Goal: Information Seeking & Learning: Learn about a topic

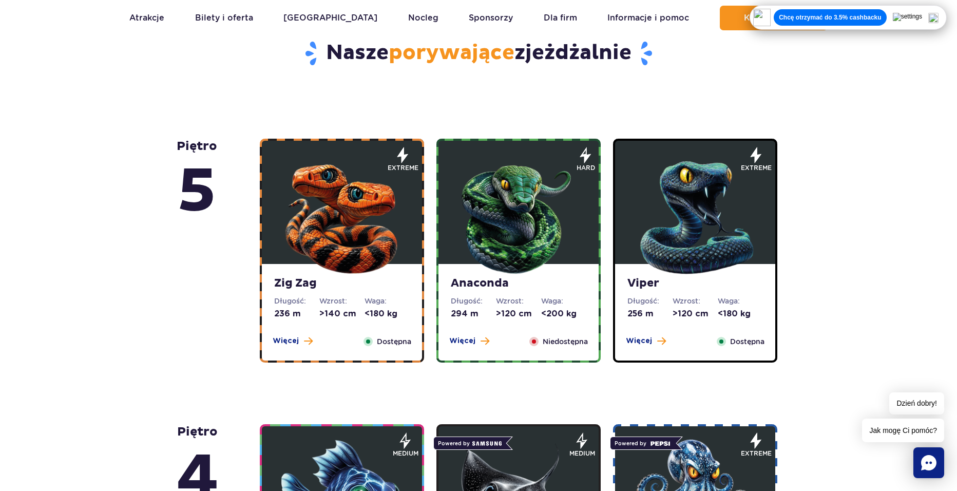
scroll to position [564, 0]
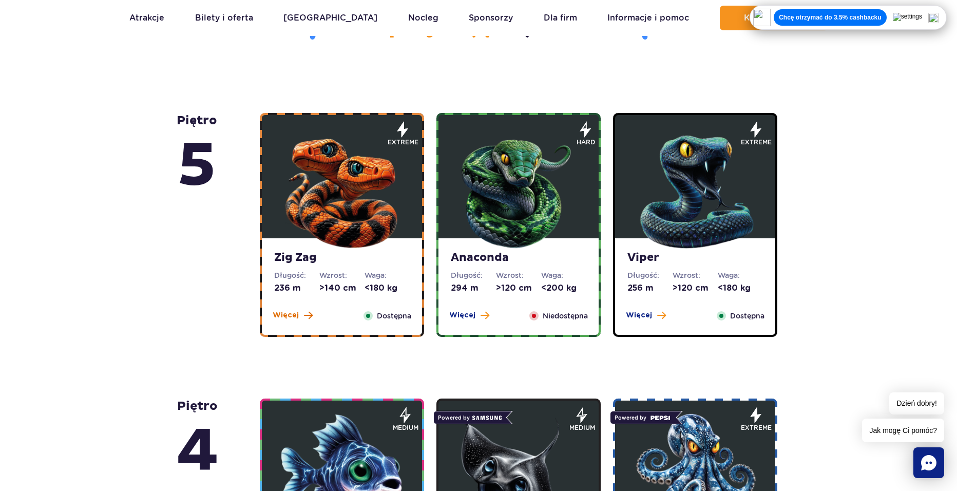
click at [299, 319] on button "Więcej" at bounding box center [292, 315] width 40 height 10
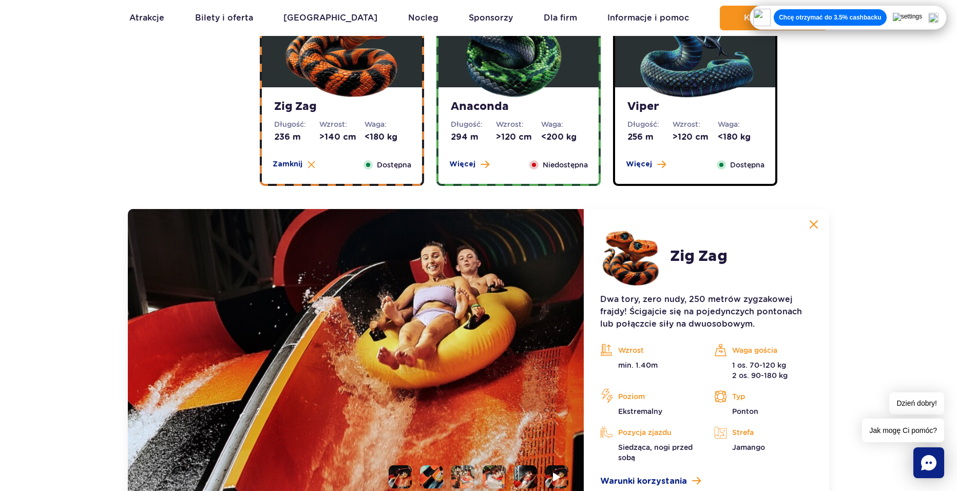
scroll to position [709, 0]
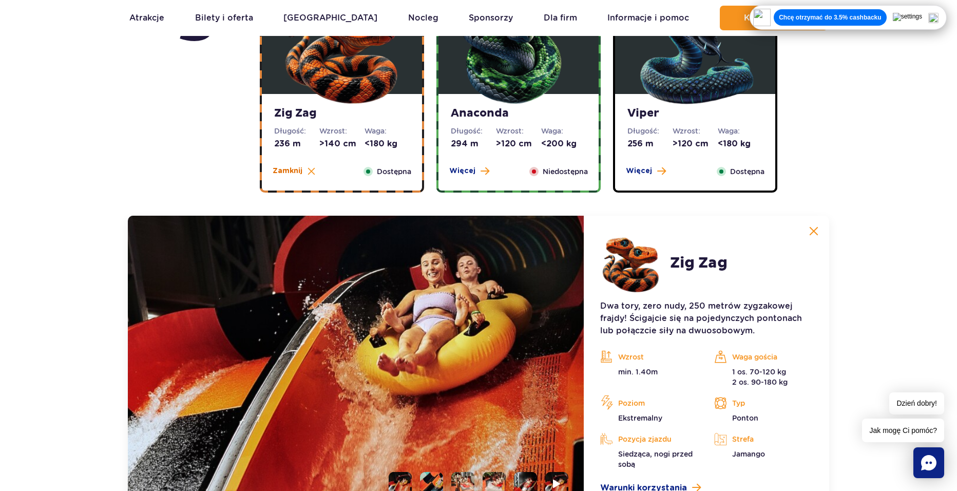
click at [307, 171] on img at bounding box center [311, 171] width 8 height 8
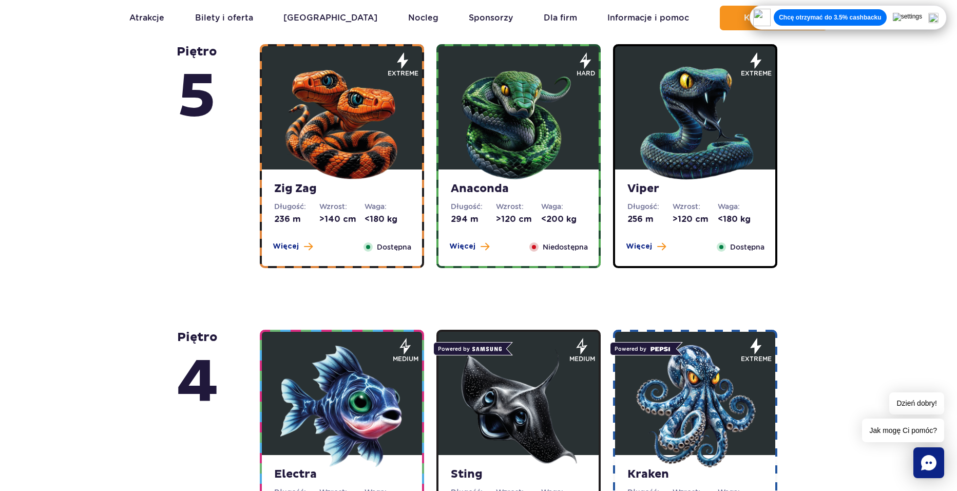
scroll to position [606, 0]
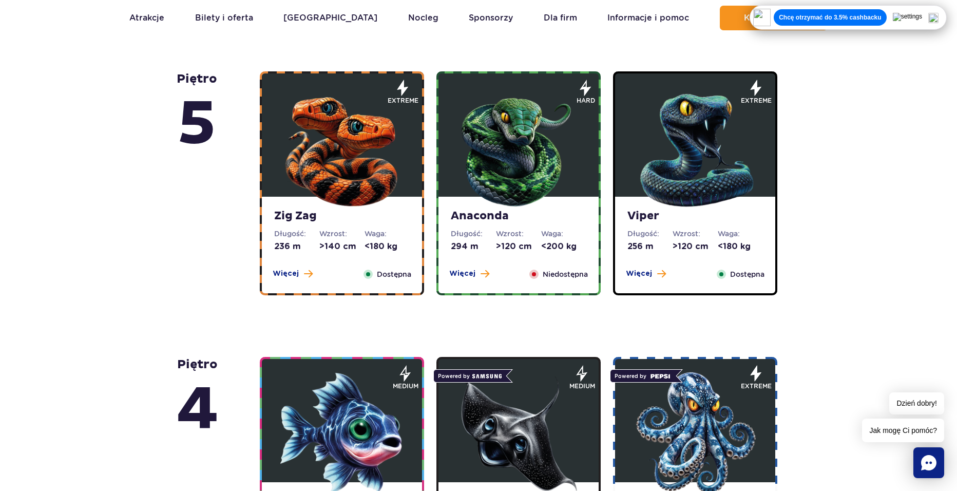
click at [475, 263] on div "Anaconda Długość: 294 m Wzrost: >120 cm Waga: <200 kg Więcej Zamknij Niedostępna" at bounding box center [518, 245] width 160 height 96
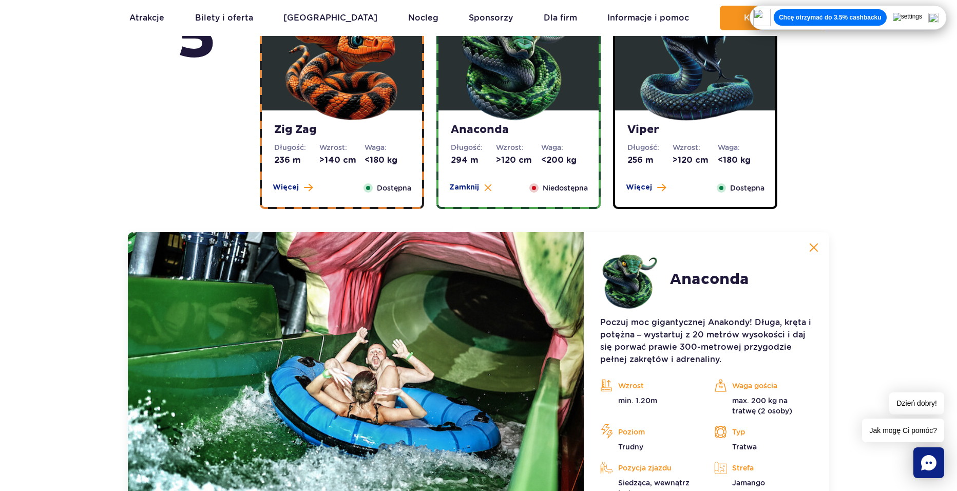
click at [475, 264] on div "[PERSON_NAME] [GEOGRAPHIC_DATA] Poczuj moc gigantycznej Anakondy! Długa, kręta …" at bounding box center [478, 385] width 701 height 307
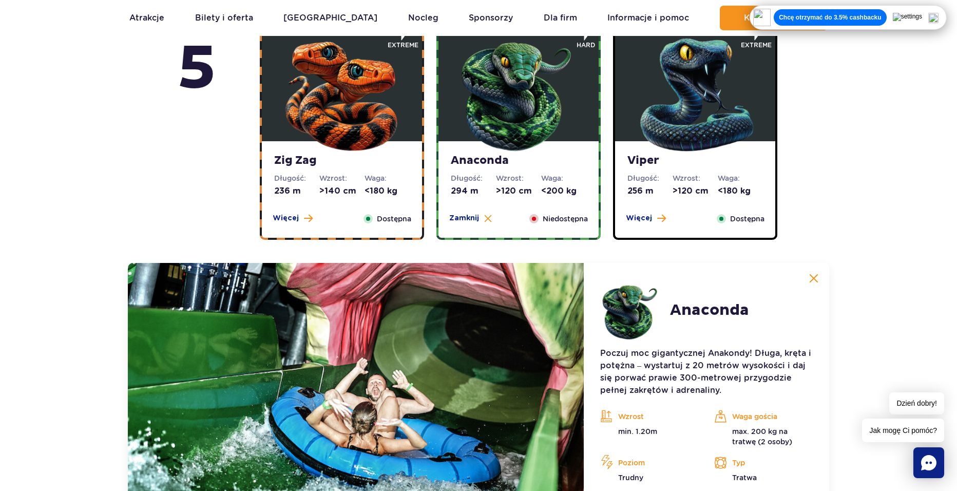
scroll to position [657, 0]
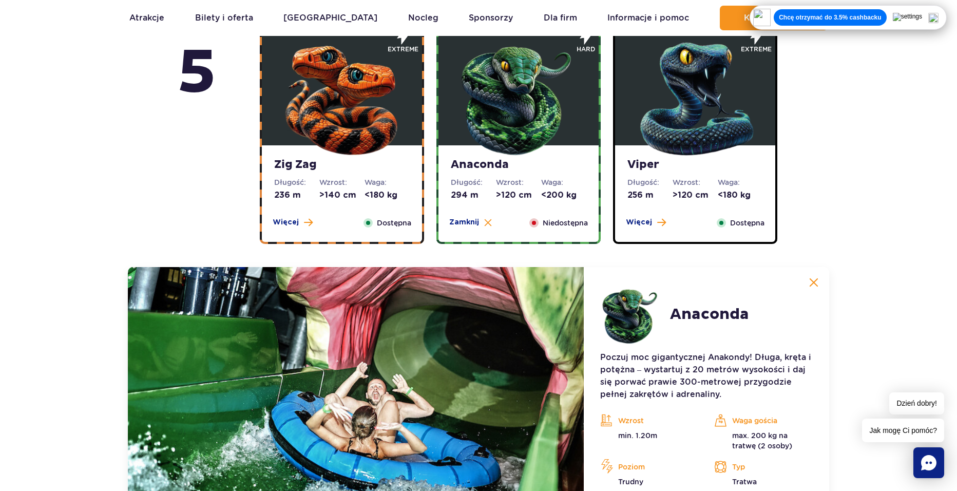
click at [471, 217] on div "Anaconda Długość: 294 m Wzrost: >120 cm Waga: <200 kg Więcej Zamknij Niedostępna" at bounding box center [518, 193] width 160 height 96
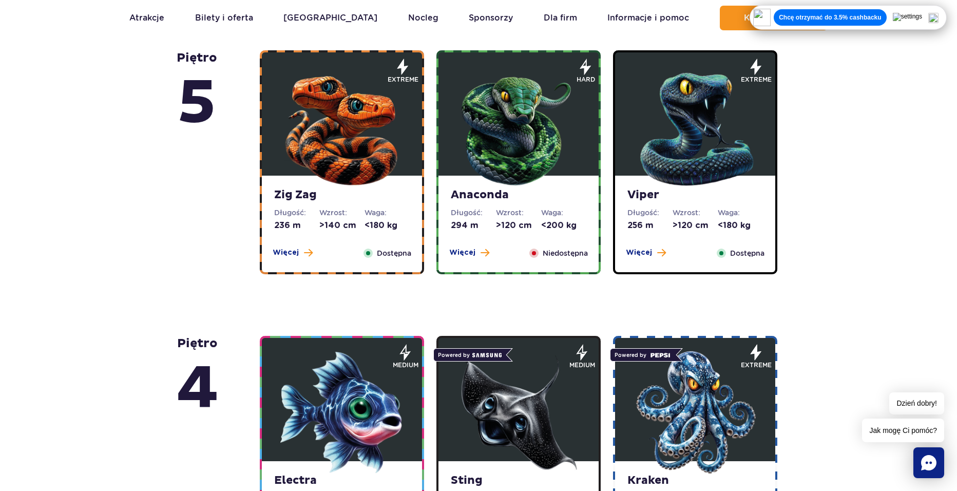
scroll to position [503, 0]
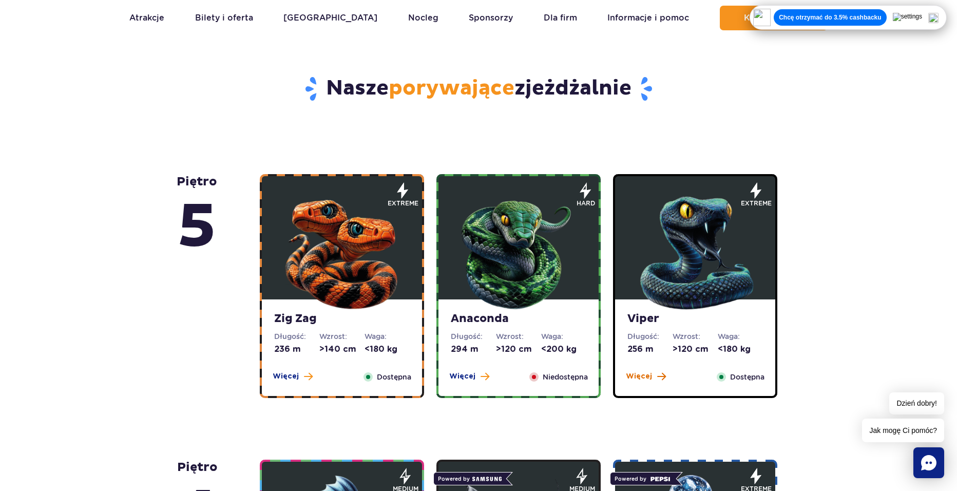
click at [652, 374] on button "Więcej" at bounding box center [646, 376] width 40 height 10
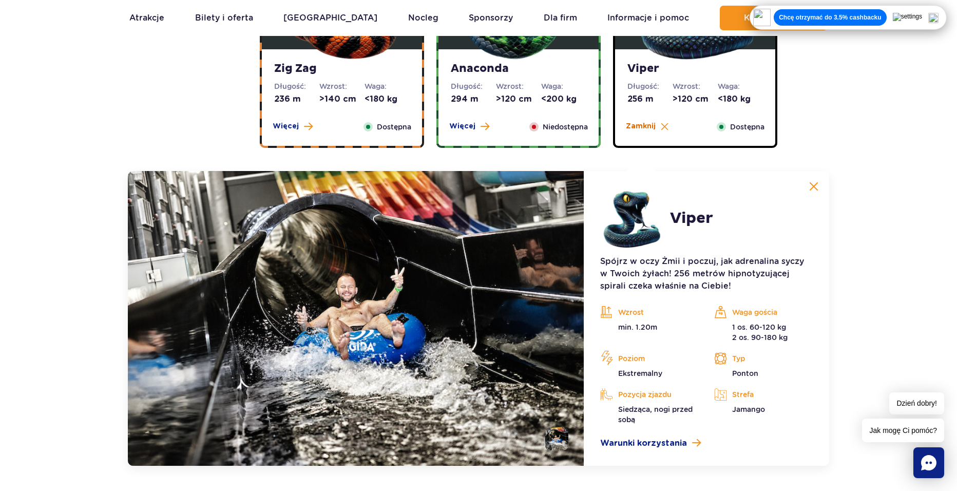
scroll to position [760, 0]
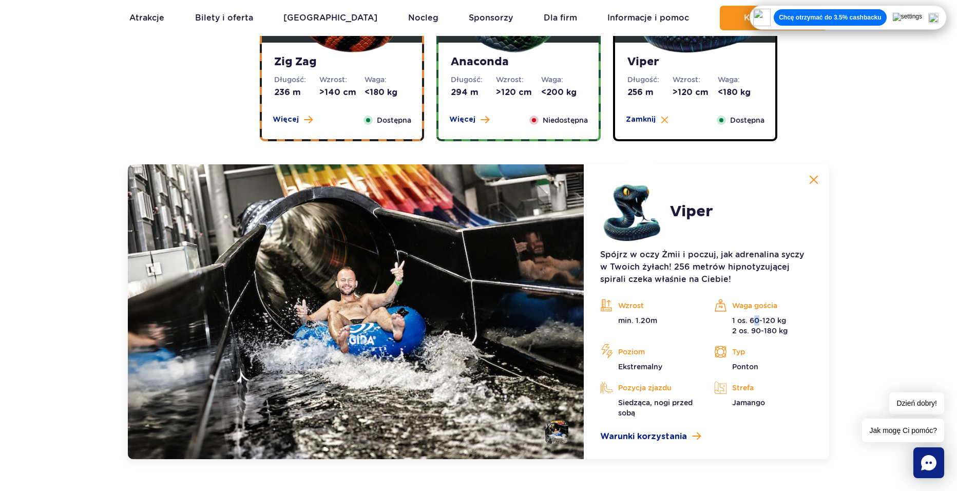
click at [758, 318] on p "1 os. 60-120 kg 2 os. 90-180 kg" at bounding box center [763, 325] width 99 height 21
click at [811, 321] on p "1 os. 60-120 kg 2 os. 90-180 kg" at bounding box center [763, 325] width 99 height 21
drag, startPoint x: 762, startPoint y: 318, endPoint x: 772, endPoint y: 319, distance: 10.3
click at [772, 319] on p "1 os. 60-120 kg 2 os. 90-180 kg" at bounding box center [763, 325] width 99 height 21
click at [808, 317] on p "1 os. 60-120 kg 2 os. 90-180 kg" at bounding box center [763, 325] width 99 height 21
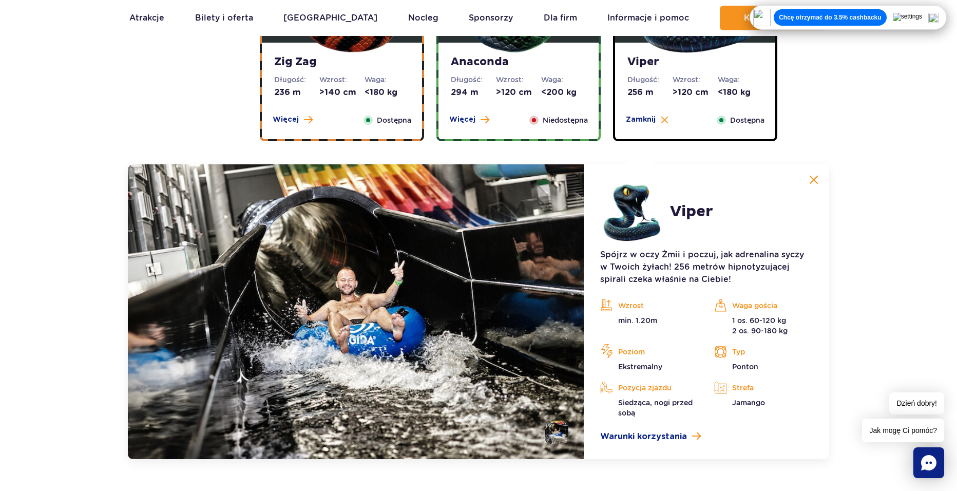
click at [757, 330] on p "1 os. 60-120 kg 2 os. 90-180 kg" at bounding box center [763, 325] width 99 height 21
click at [795, 331] on p "1 os. 60-120 kg 2 os. 90-180 kg" at bounding box center [763, 325] width 99 height 21
click at [663, 120] on img at bounding box center [664, 120] width 8 height 8
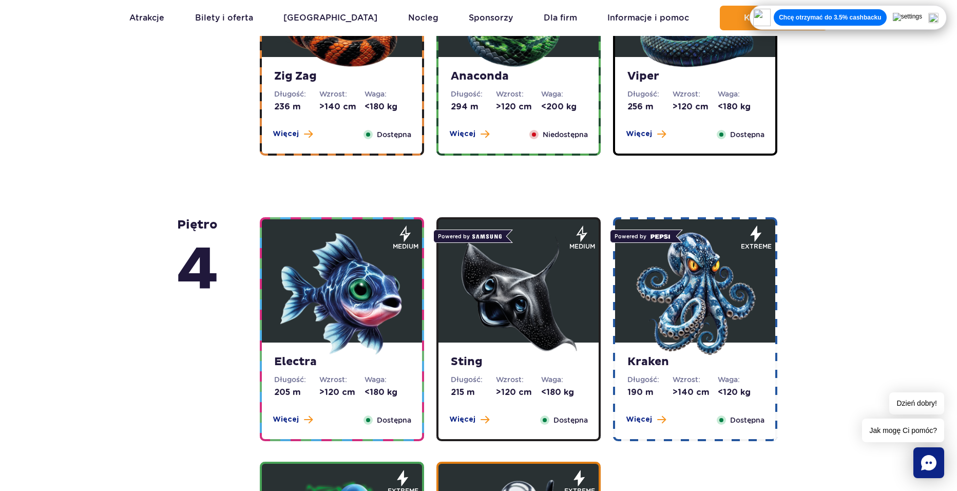
scroll to position [709, 0]
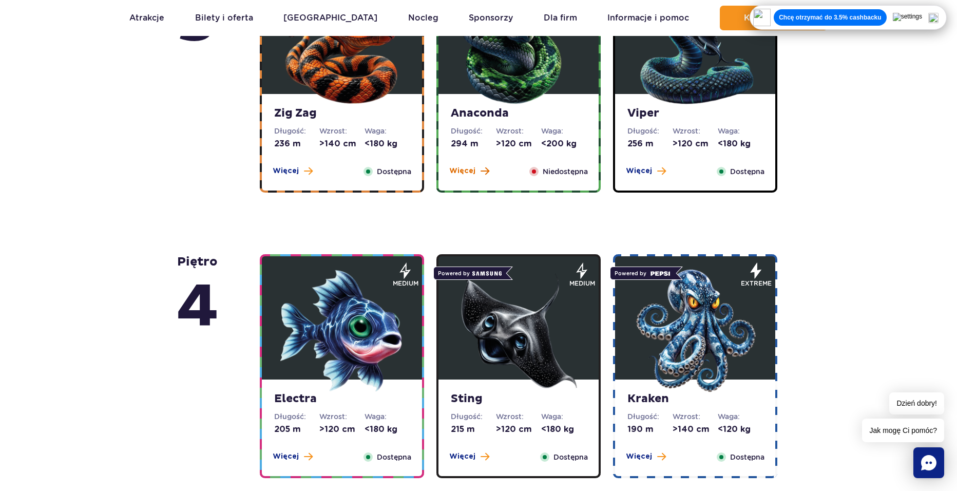
click at [480, 174] on span at bounding box center [484, 170] width 9 height 9
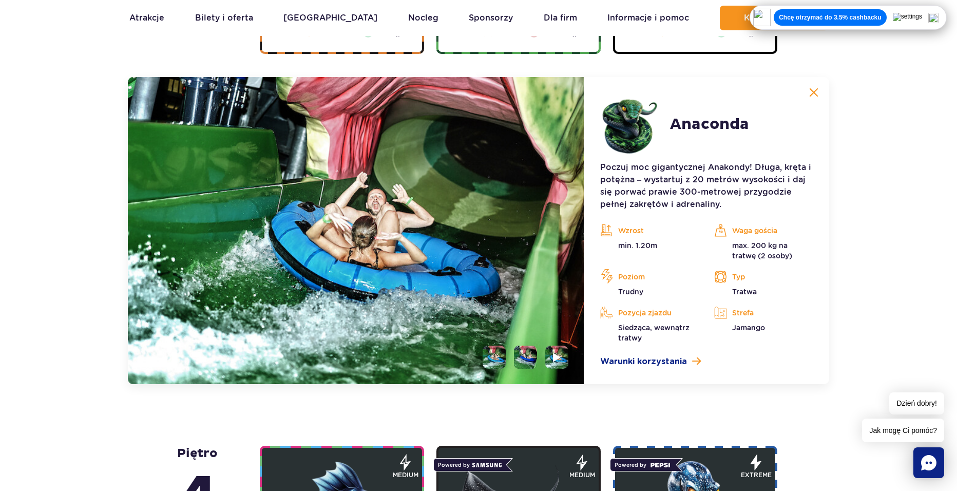
scroll to position [863, 0]
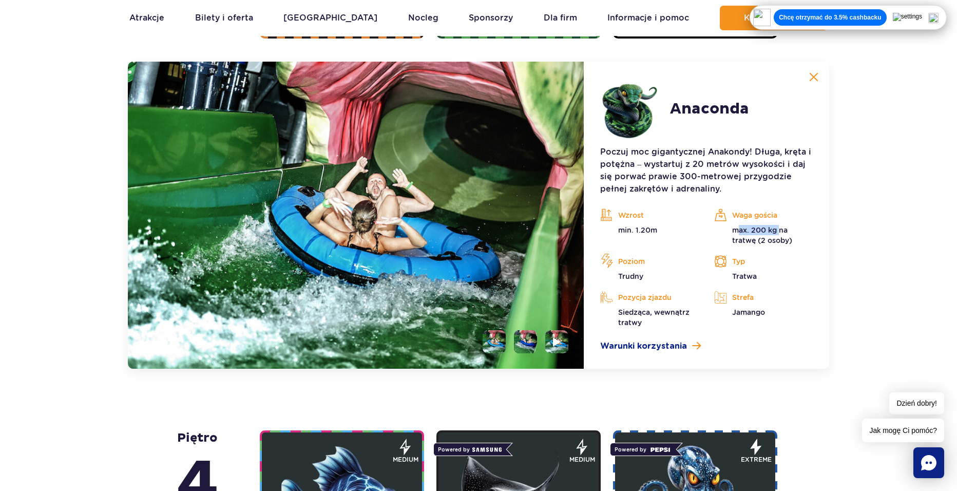
drag, startPoint x: 737, startPoint y: 229, endPoint x: 780, endPoint y: 228, distance: 43.1
click at [780, 228] on p "max. 200 kg na tratwę (2 osoby)" at bounding box center [763, 235] width 99 height 21
click at [790, 224] on div "Waga gościa max. 200 kg na tratwę (2 osoby)" at bounding box center [763, 226] width 99 height 38
drag, startPoint x: 737, startPoint y: 229, endPoint x: 779, endPoint y: 229, distance: 42.6
click at [779, 229] on p "max. 200 kg na tratwę (2 osoby)" at bounding box center [763, 235] width 99 height 21
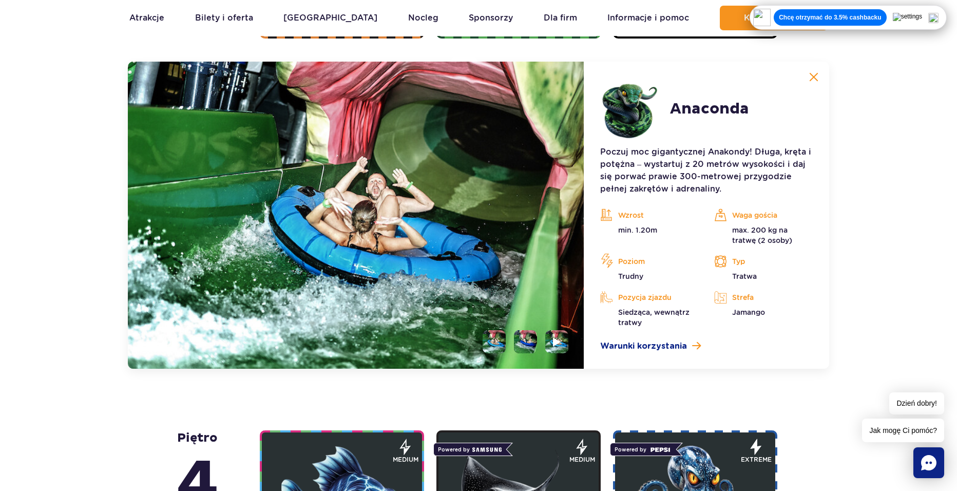
click at [795, 230] on p "max. 200 kg na tratwę (2 osoby)" at bounding box center [763, 235] width 99 height 21
drag, startPoint x: 738, startPoint y: 225, endPoint x: 771, endPoint y: 228, distance: 32.9
click at [771, 228] on p "max. 200 kg na tratwę (2 osoby)" at bounding box center [763, 235] width 99 height 21
click at [791, 228] on p "max. 200 kg na tratwę (2 osoby)" at bounding box center [763, 235] width 99 height 21
drag, startPoint x: 761, startPoint y: 241, endPoint x: 774, endPoint y: 242, distance: 13.9
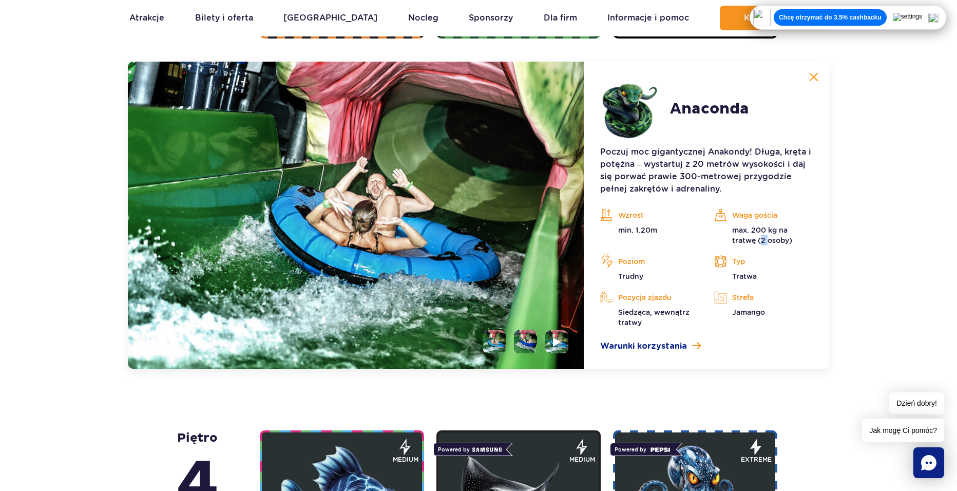
click at [768, 242] on p "max. 200 kg na tratwę (2 osoby)" at bounding box center [763, 235] width 99 height 21
click at [816, 242] on div "Waga gościa max. 200 kg na tratwę (2 osoby)" at bounding box center [763, 226] width 114 height 38
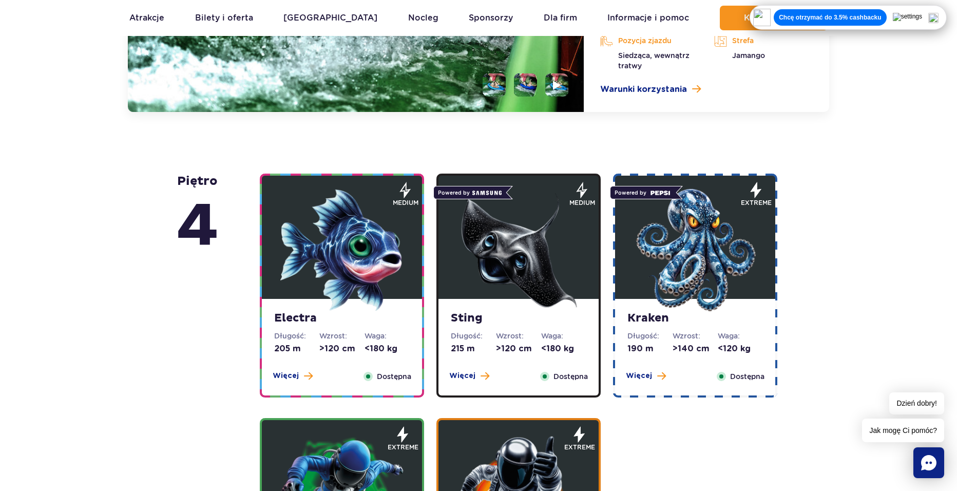
click at [310, 367] on div "Electra Długość: 205 m Wzrost: >120 cm Waga: <180 kg Więcej Zamknij Dostępna" at bounding box center [342, 347] width 160 height 96
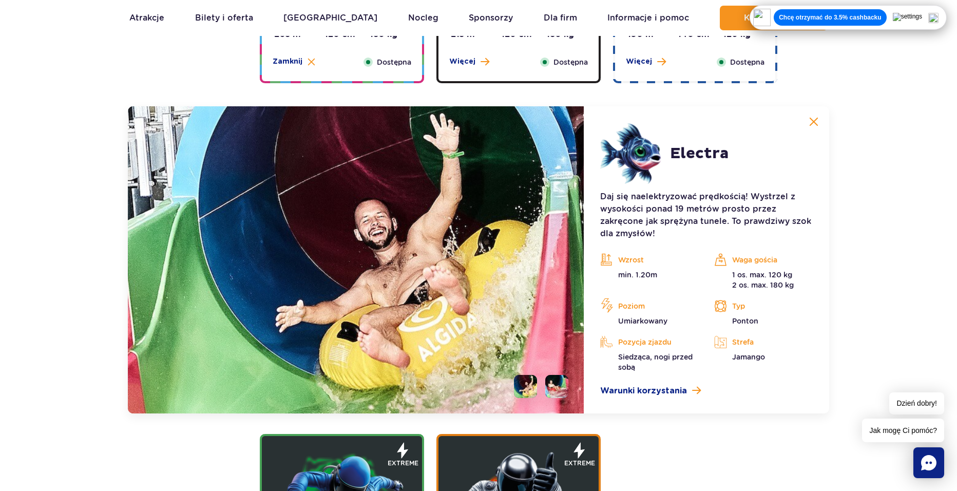
scroll to position [1097, 0]
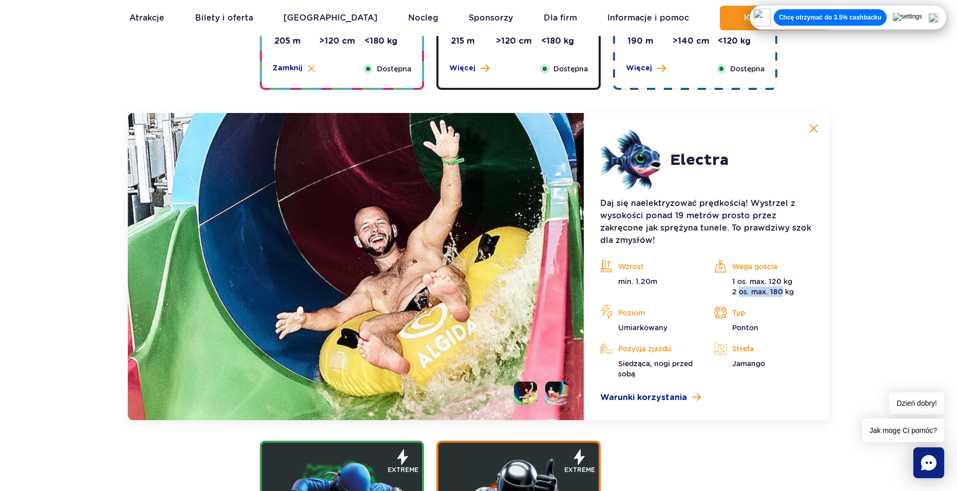
drag, startPoint x: 735, startPoint y: 289, endPoint x: 810, endPoint y: 296, distance: 75.2
click at [779, 294] on p "1 os. max. 120 kg 2 os. max. 180 kg" at bounding box center [763, 286] width 99 height 21
click at [818, 297] on div "Waga gościa 1 os. max. 120 kg 2 os. max. 180 kg" at bounding box center [763, 278] width 114 height 38
drag, startPoint x: 809, startPoint y: 126, endPoint x: 802, endPoint y: 128, distance: 7.1
click at [808, 126] on button at bounding box center [813, 128] width 21 height 21
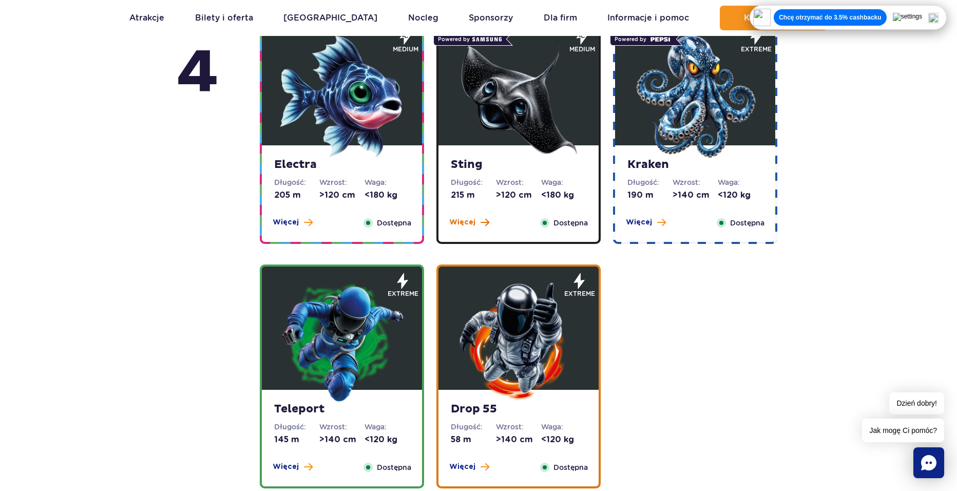
click at [468, 222] on span "Więcej" at bounding box center [462, 222] width 26 height 10
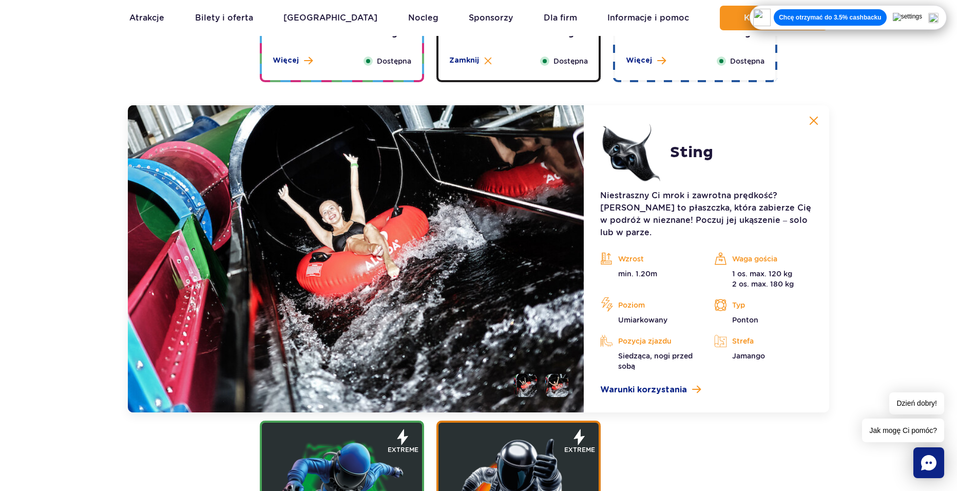
scroll to position [1045, 0]
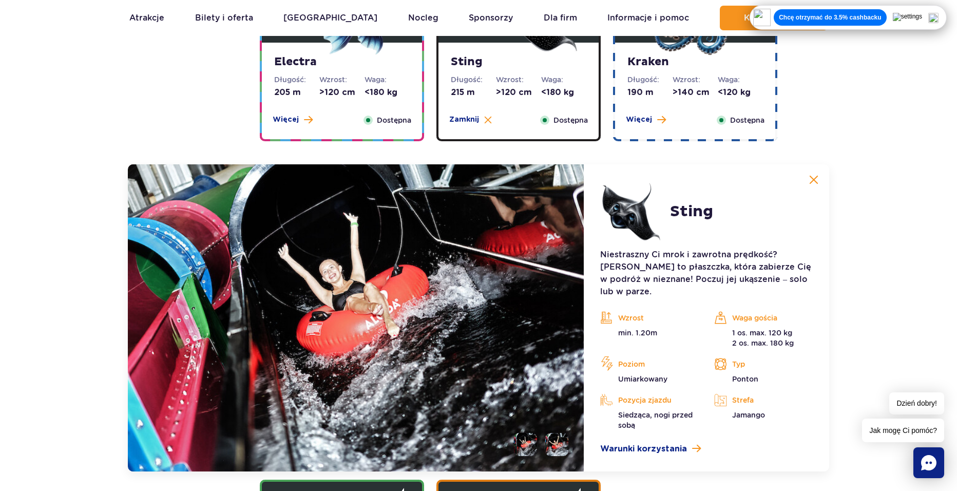
click at [476, 127] on div "Sting Długość: 215 m Wzrost: >120 cm Waga: <180 kg Więcej Zamknij Dostępna" at bounding box center [518, 91] width 160 height 96
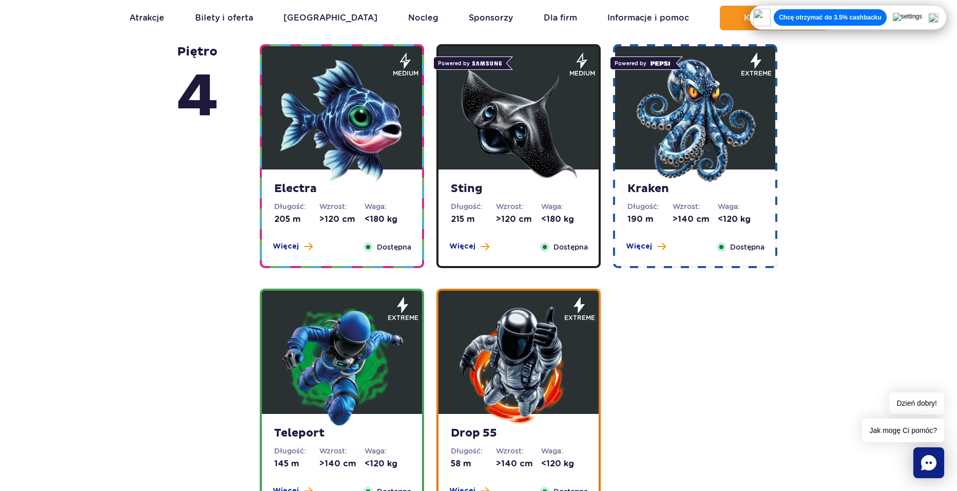
scroll to position [891, 0]
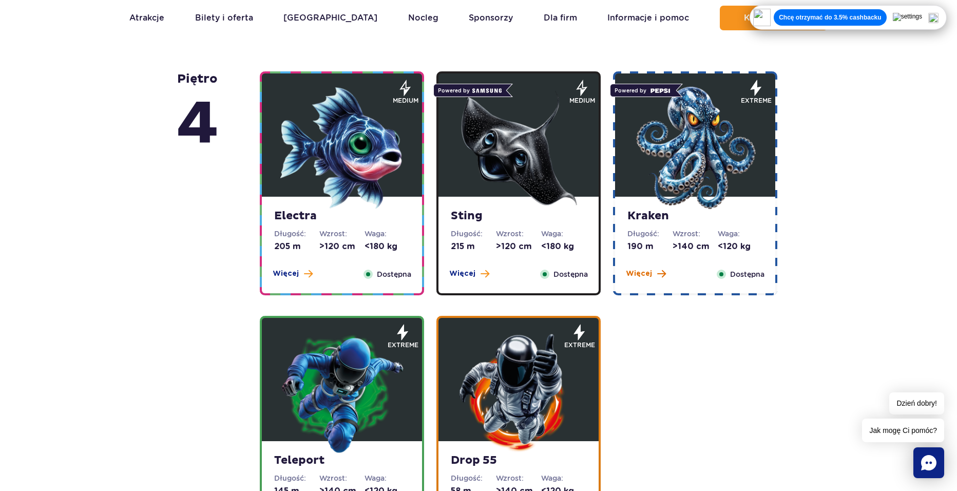
click at [659, 271] on span at bounding box center [661, 273] width 9 height 9
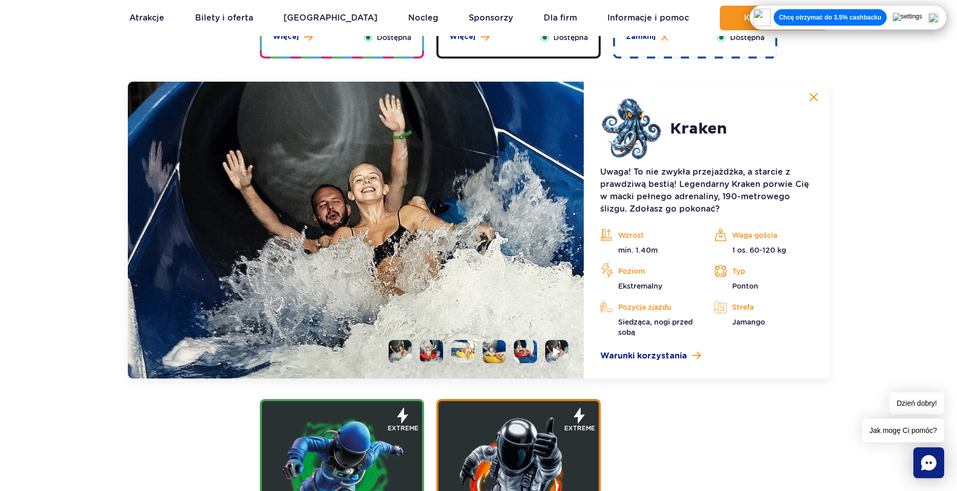
scroll to position [1148, 0]
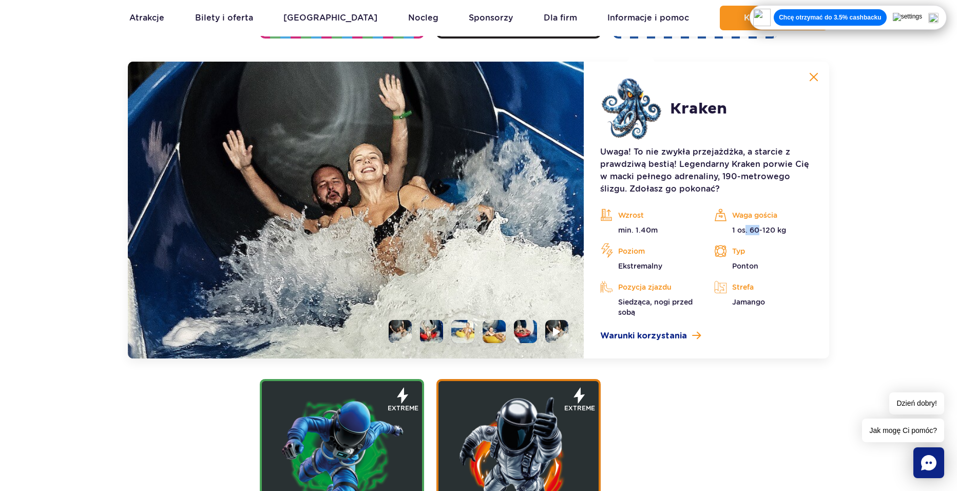
drag, startPoint x: 746, startPoint y: 230, endPoint x: 759, endPoint y: 230, distance: 13.9
click at [759, 230] on p "1 os. 60-120 kg" at bounding box center [763, 230] width 99 height 10
click at [809, 231] on p "1 os. 60-120 kg" at bounding box center [763, 230] width 99 height 10
click at [811, 71] on button at bounding box center [813, 77] width 21 height 21
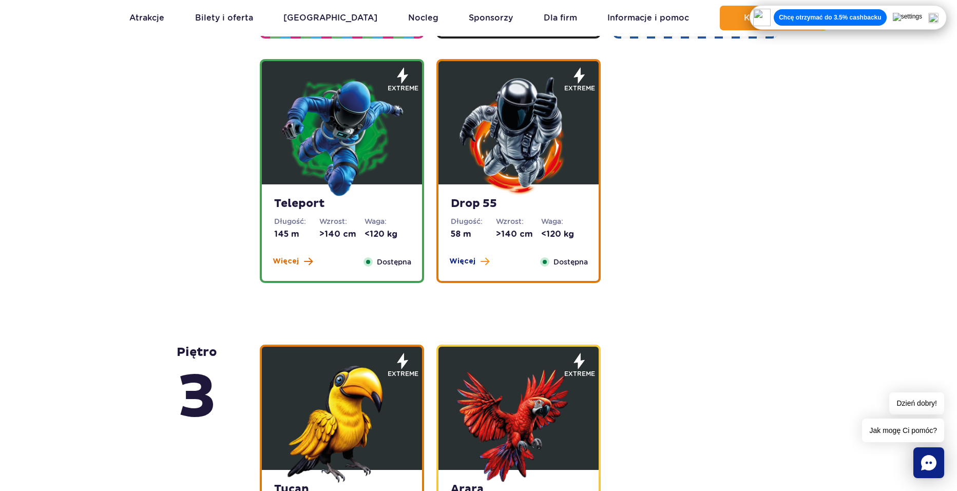
click at [311, 257] on div "Więcej Zamknij" at bounding box center [292, 261] width 52 height 11
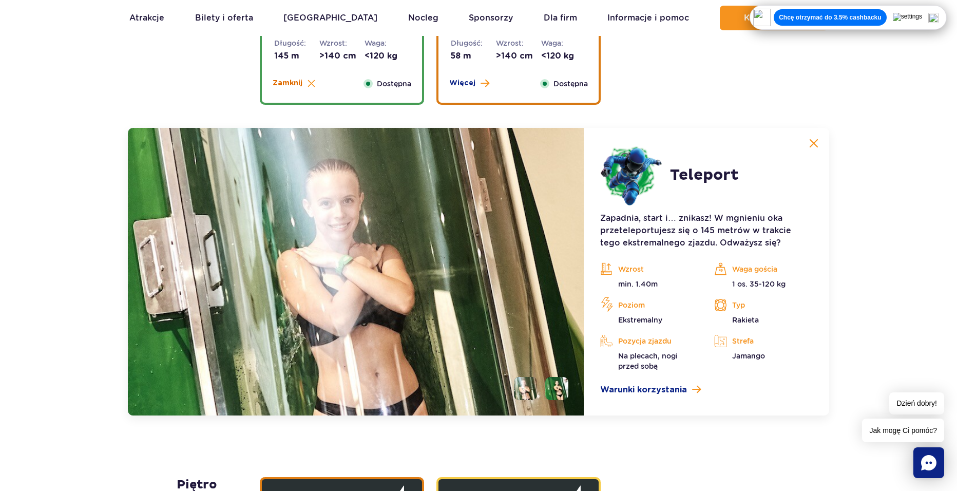
scroll to position [1290, 0]
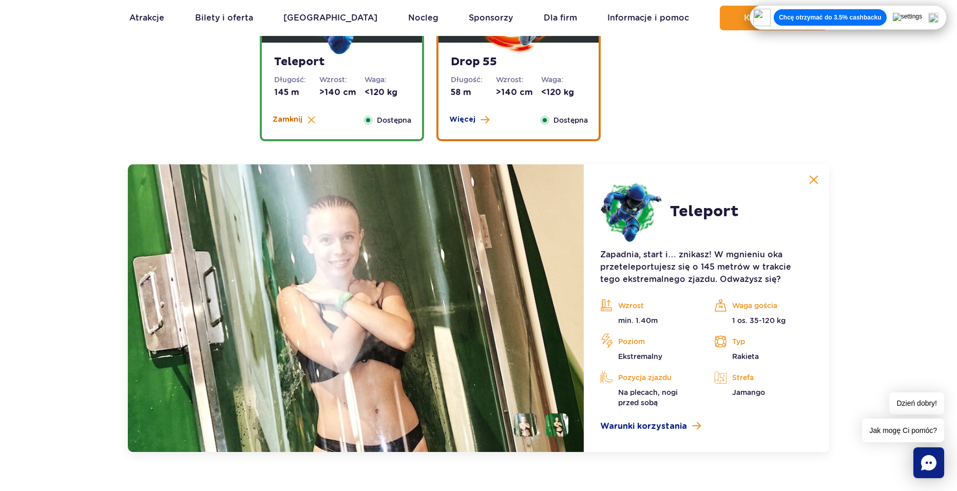
click at [309, 118] on img at bounding box center [311, 120] width 8 height 8
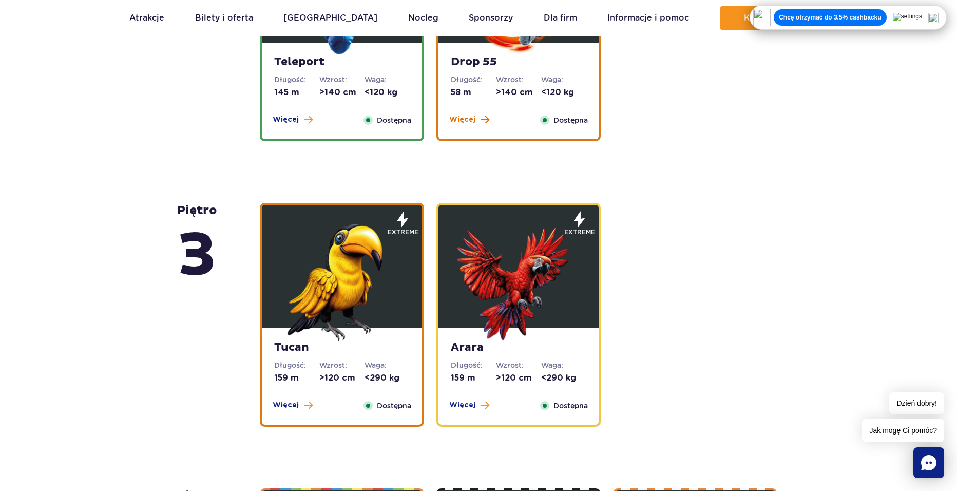
click at [460, 121] on span "Więcej" at bounding box center [462, 119] width 26 height 10
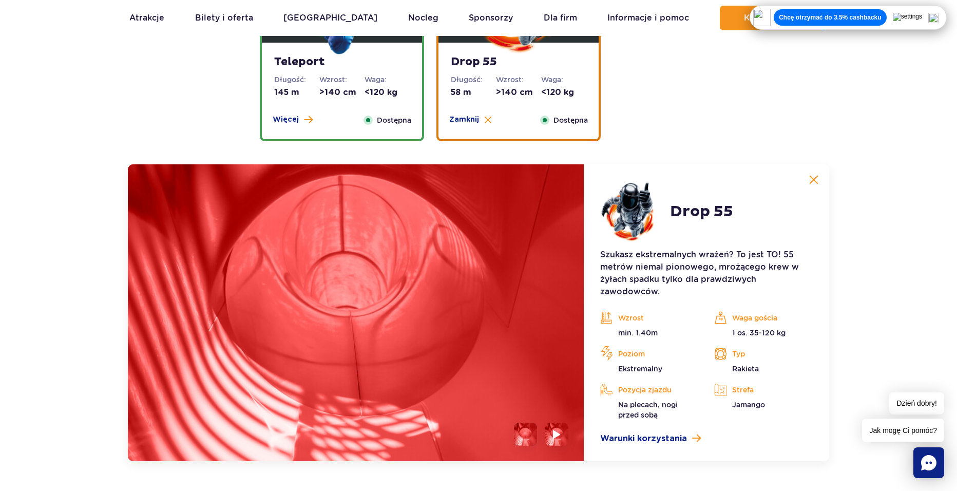
click at [473, 128] on div "Drop 55 Długość: 58 m Wzrost: >140 cm Waga: <120 kg Więcej Zamknij Dostępna" at bounding box center [518, 91] width 160 height 96
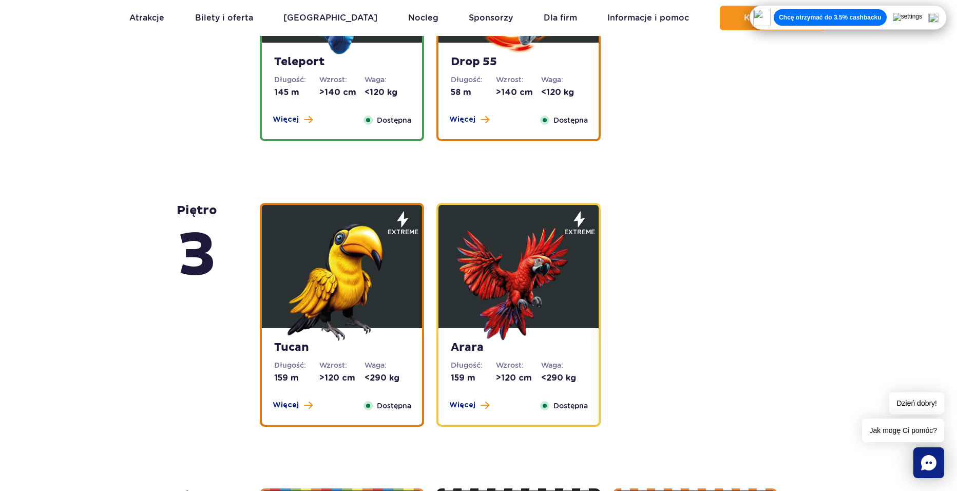
click at [316, 131] on div "Teleport Długość: 145 m Wzrost: >140 cm Waga: <120 kg Więcej Zamknij Dostępna" at bounding box center [342, 91] width 160 height 96
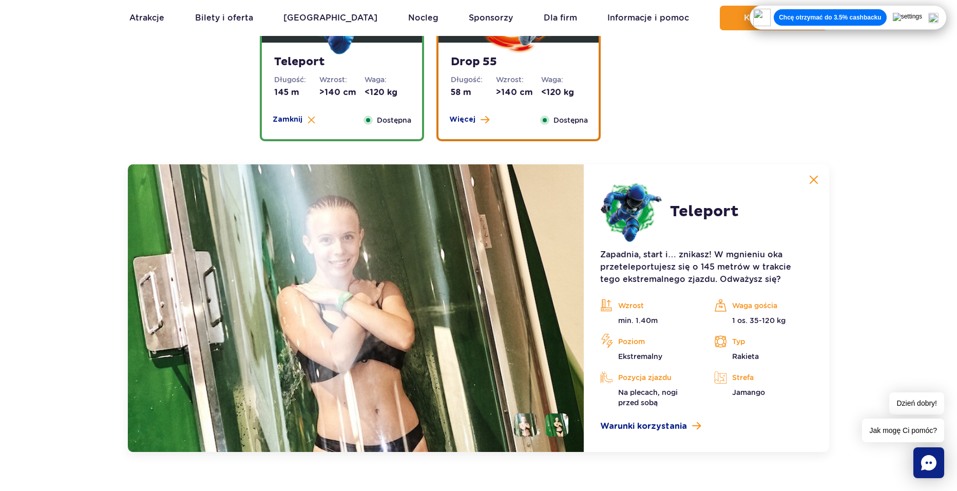
click at [309, 125] on div "Więcej Zamknij" at bounding box center [293, 119] width 55 height 11
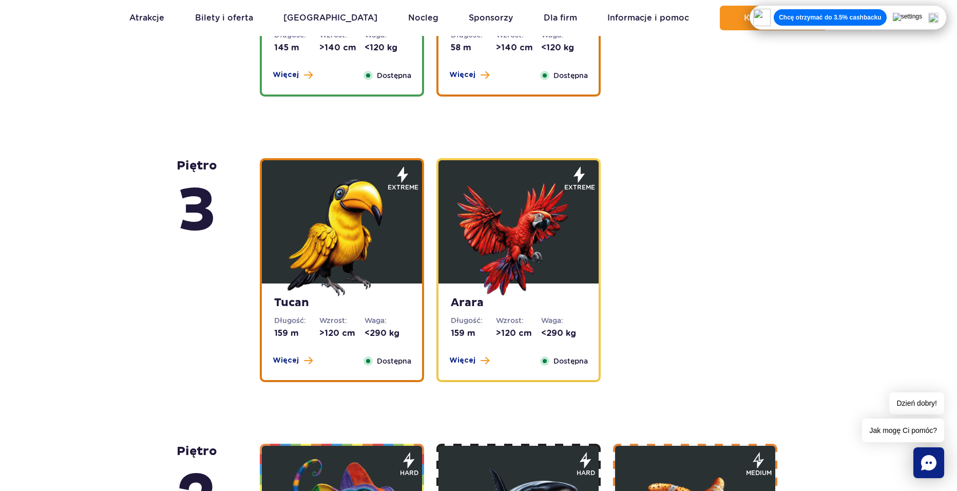
scroll to position [1341, 0]
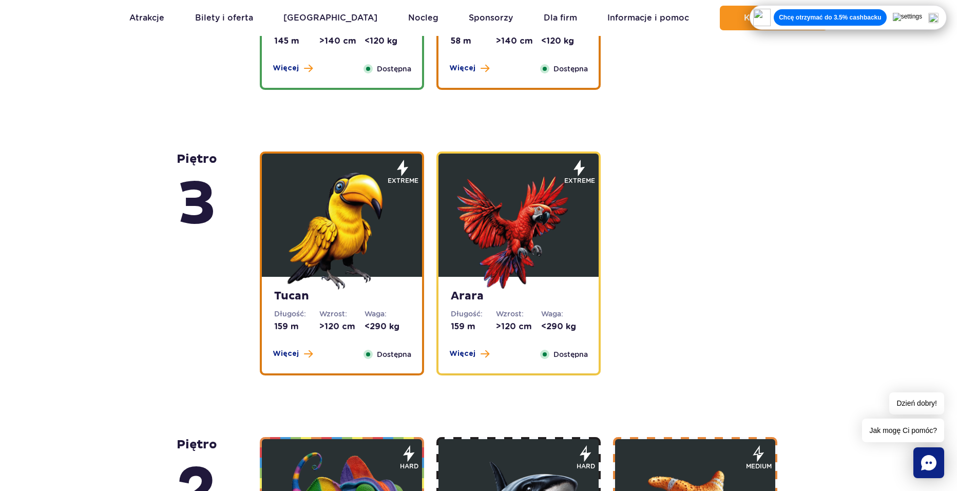
click at [309, 348] on div "Tucan Długość: 159 m Wzrost: >120 cm Waga: <290 kg Więcej Zamknij Dostępna" at bounding box center [342, 325] width 160 height 96
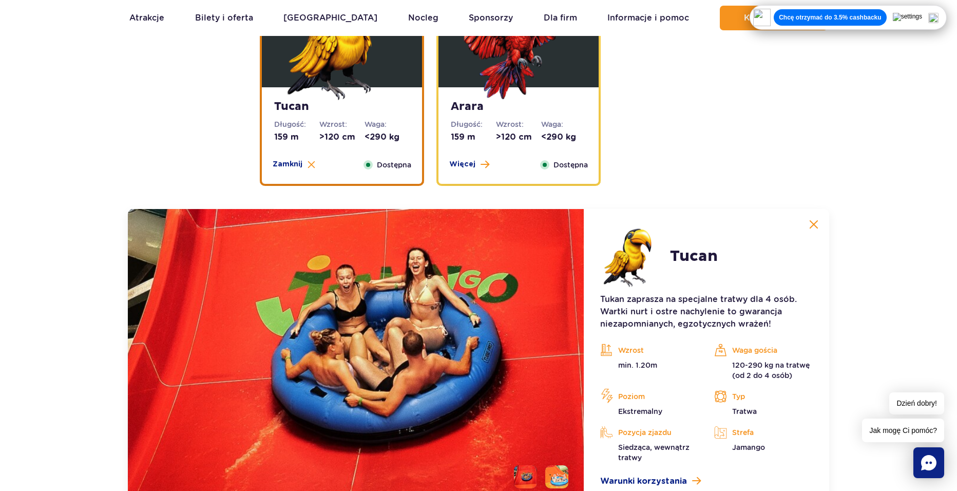
scroll to position [1524, 0]
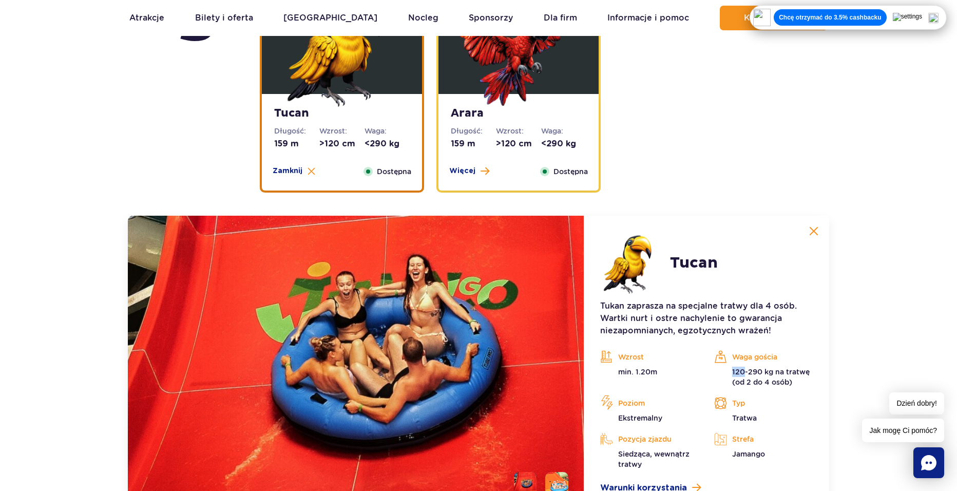
drag, startPoint x: 730, startPoint y: 374, endPoint x: 742, endPoint y: 372, distance: 12.1
click at [742, 372] on p "120-290 kg na tratwę (od 2 do 4 osób)" at bounding box center [763, 376] width 99 height 21
click at [935, 322] on div "piętro 5 Zig Zag Długość: 236 m Wzrost: >140 cm Waga: <180 kg Więcej Zamknij Do…" at bounding box center [478, 362] width 957 height 2498
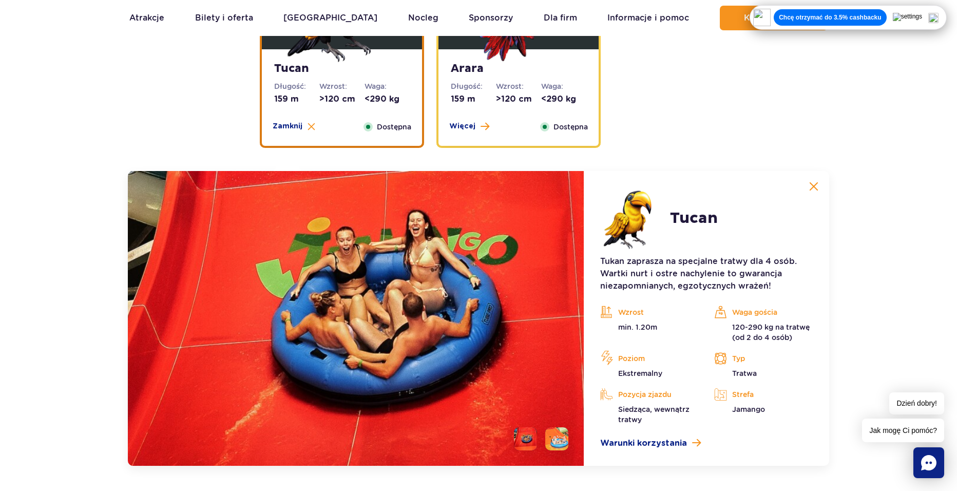
scroll to position [1575, 0]
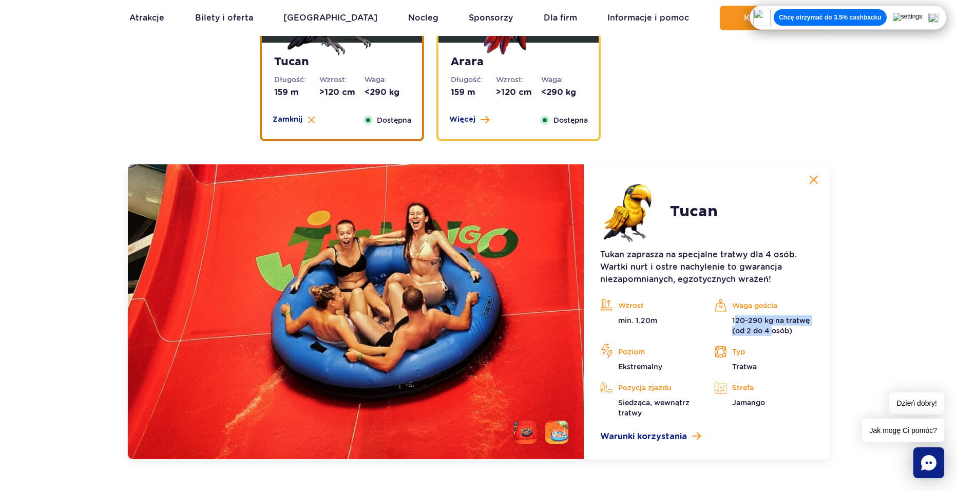
drag, startPoint x: 734, startPoint y: 322, endPoint x: 773, endPoint y: 327, distance: 38.8
click at [773, 327] on p "120-290 kg na tratwę (od 2 do 4 osób)" at bounding box center [763, 325] width 99 height 21
click at [891, 325] on div "piętro 5 Zig Zag Długość: 236 m Wzrost: >140 cm Waga: <180 kg Więcej Zamknij Do…" at bounding box center [478, 310] width 957 height 2498
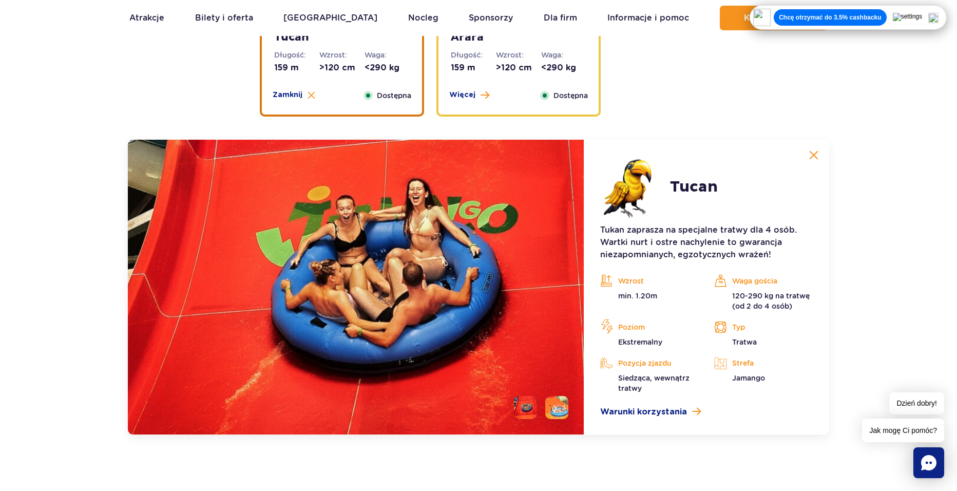
scroll to position [1524, 0]
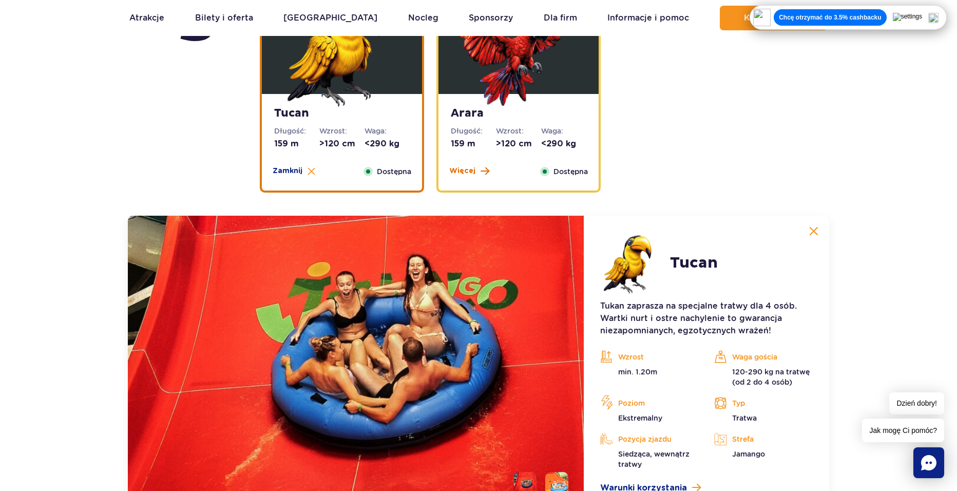
click at [480, 170] on span at bounding box center [484, 170] width 9 height 9
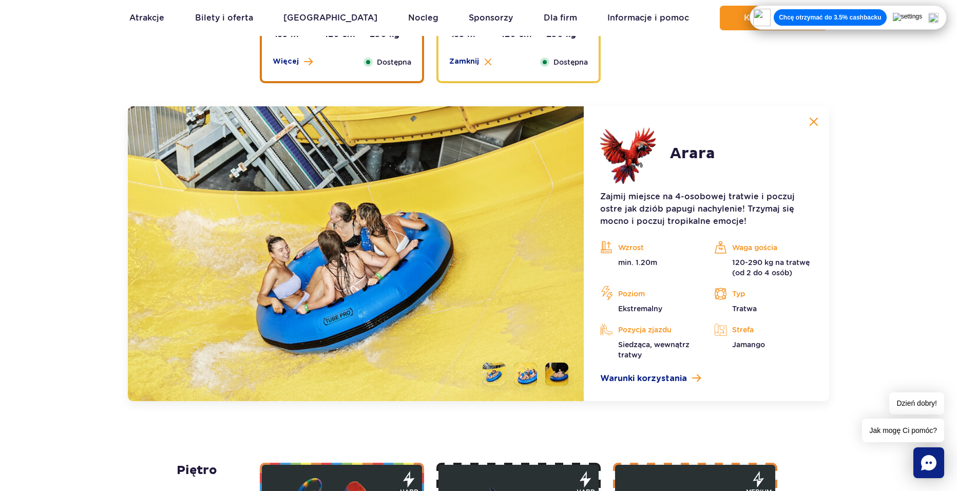
scroll to position [1626, 0]
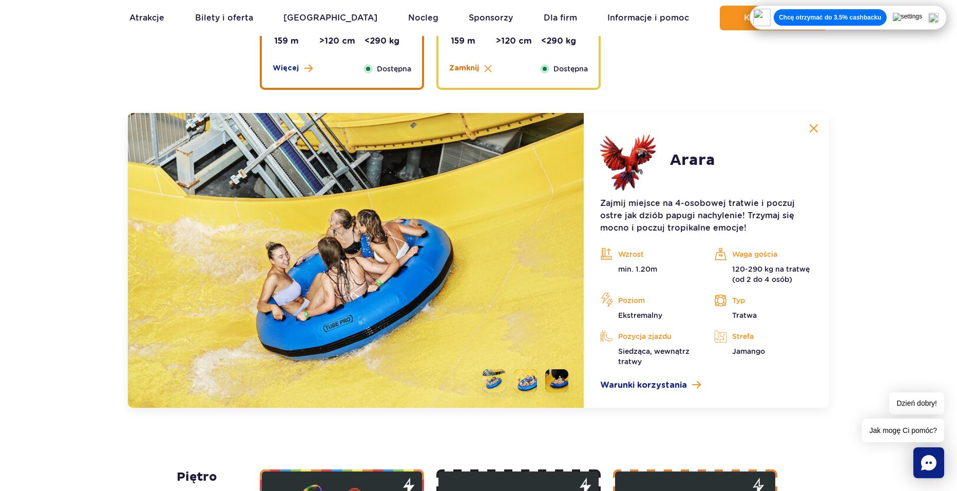
click at [482, 71] on button "Zamknij" at bounding box center [470, 68] width 43 height 10
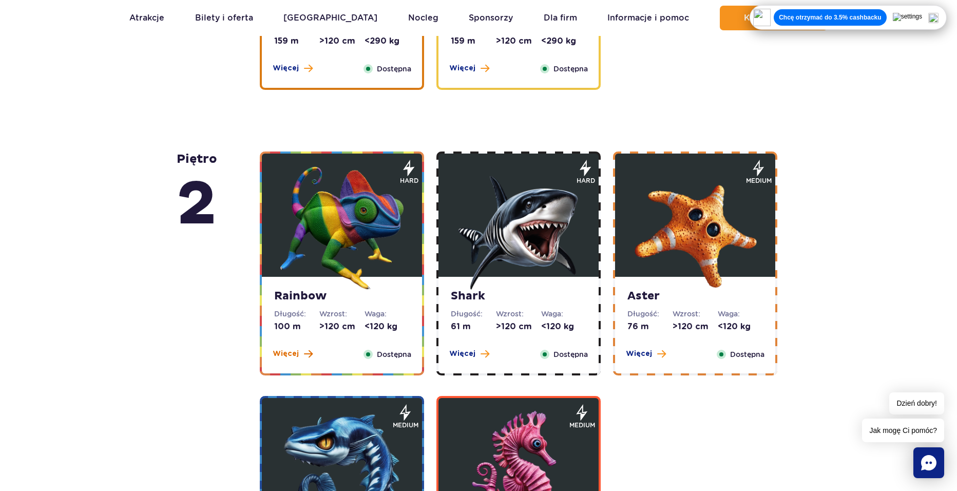
click at [290, 357] on span "Więcej" at bounding box center [285, 353] width 26 height 10
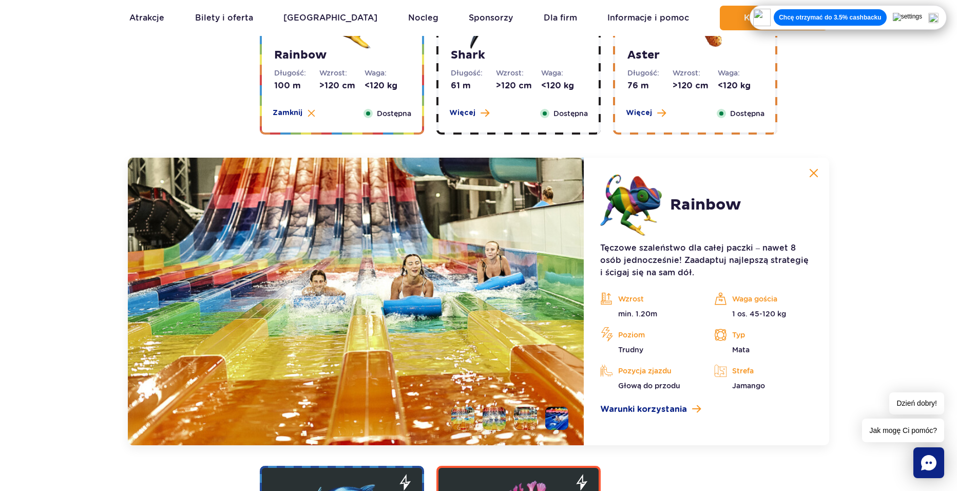
scroll to position [1860, 0]
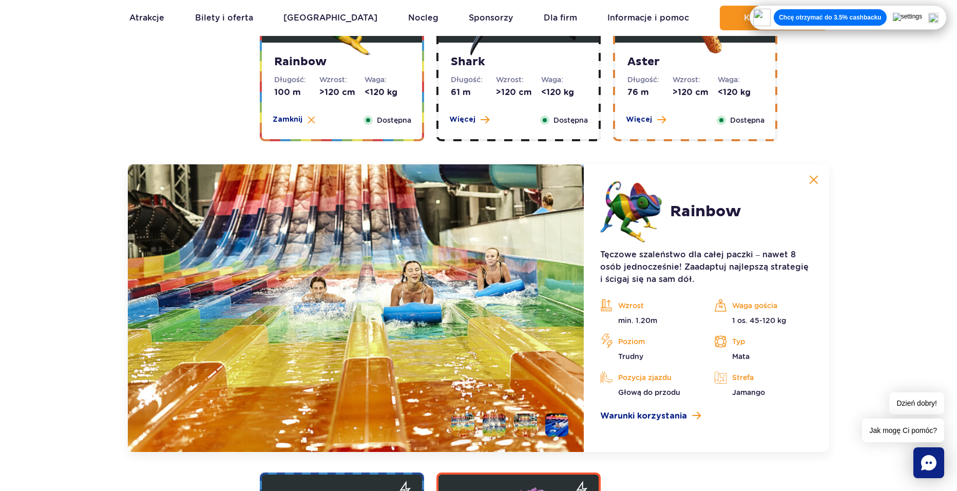
click at [815, 177] on img at bounding box center [813, 179] width 9 height 9
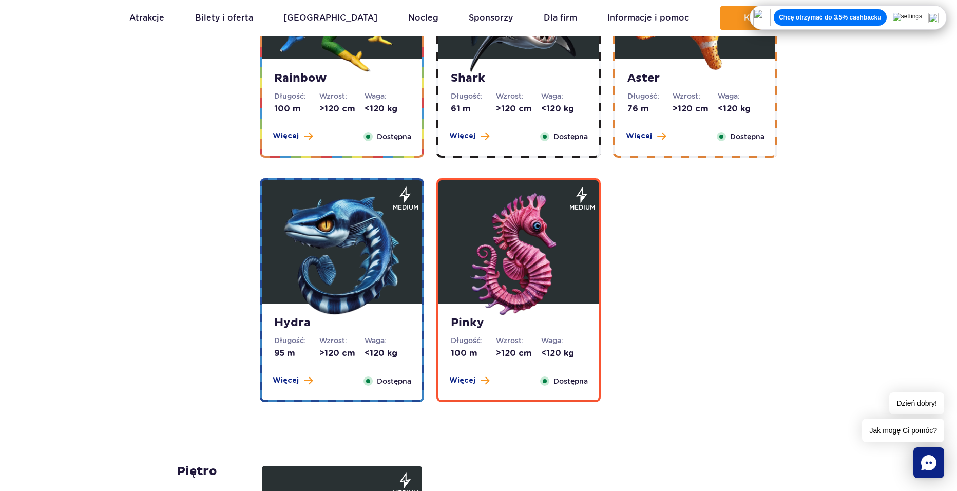
scroll to position [1758, 0]
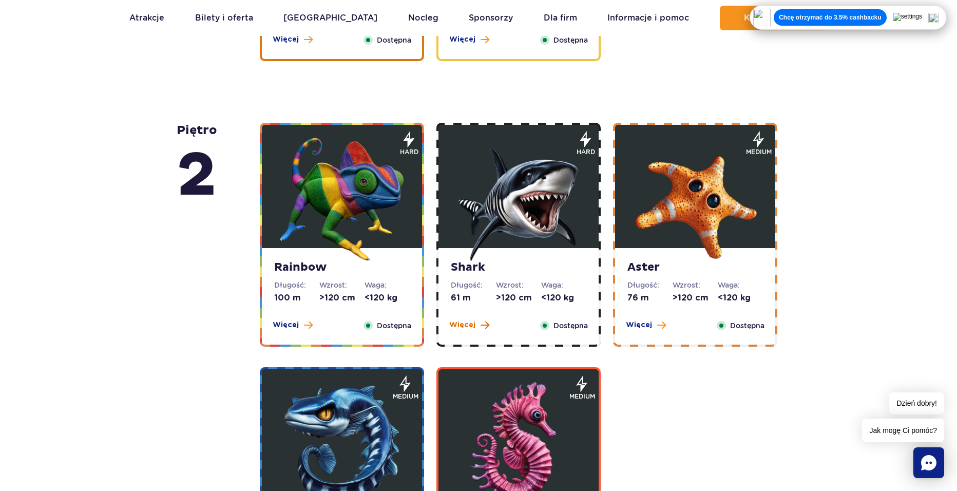
click at [472, 322] on span "Więcej" at bounding box center [462, 325] width 26 height 10
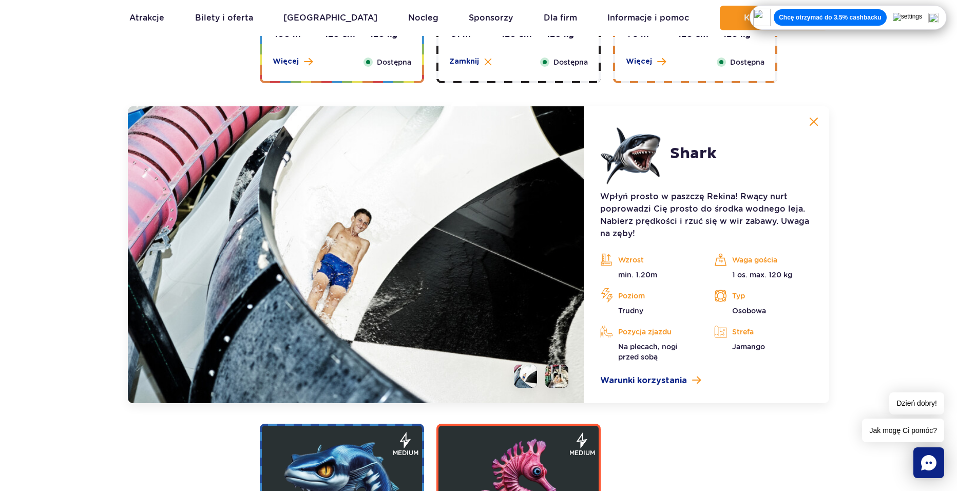
scroll to position [1912, 0]
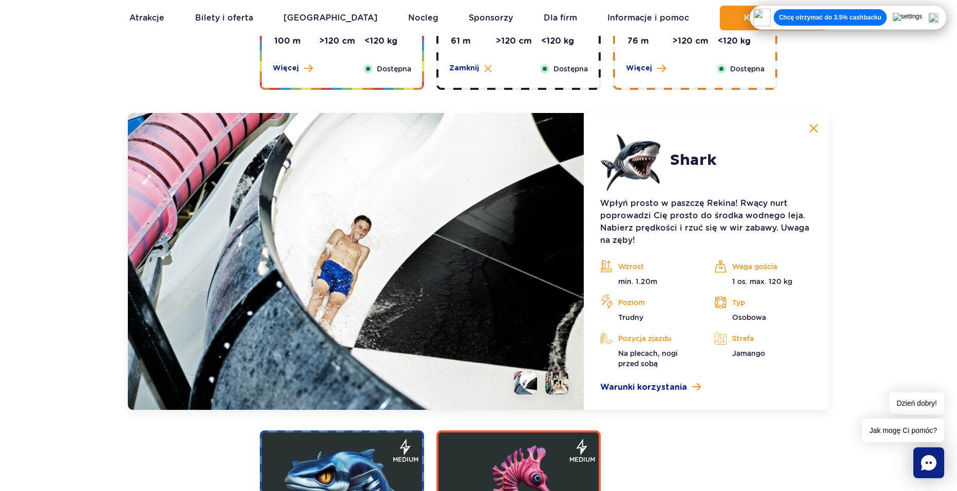
click at [811, 125] on img at bounding box center [813, 128] width 9 height 9
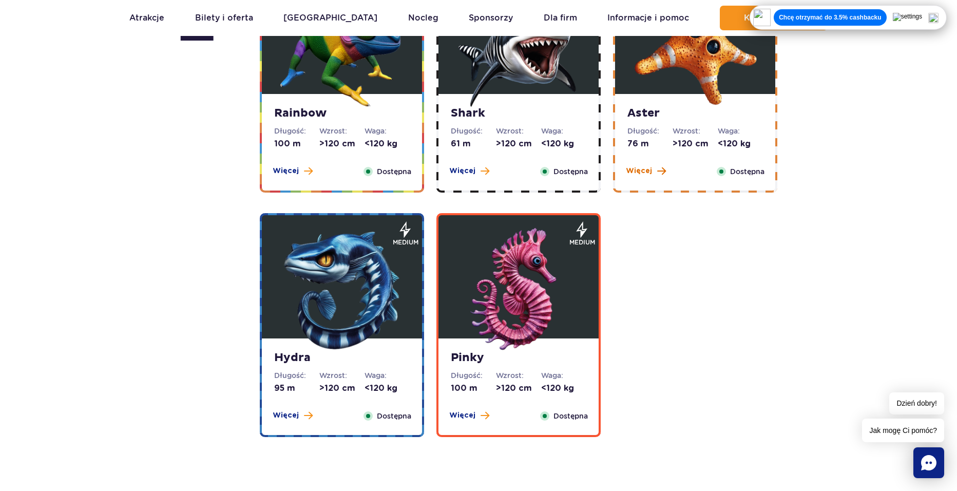
click at [661, 172] on span at bounding box center [661, 170] width 9 height 9
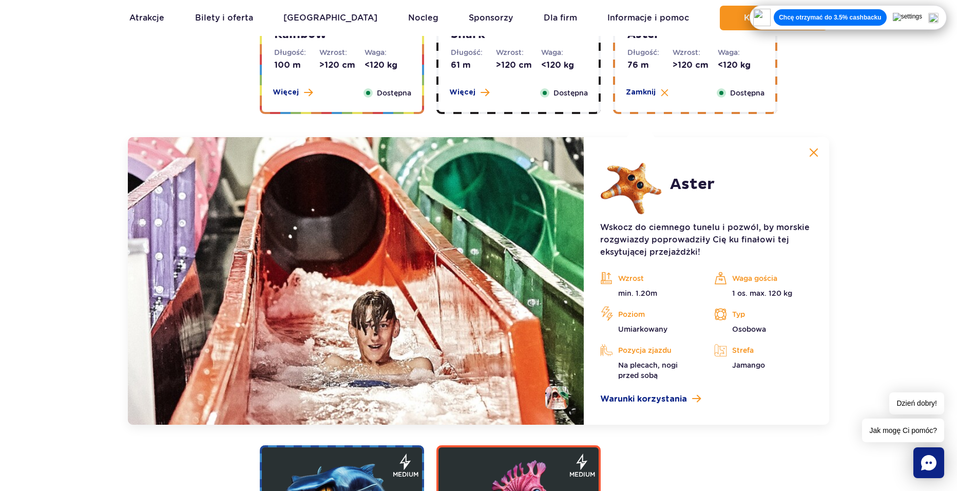
scroll to position [1963, 0]
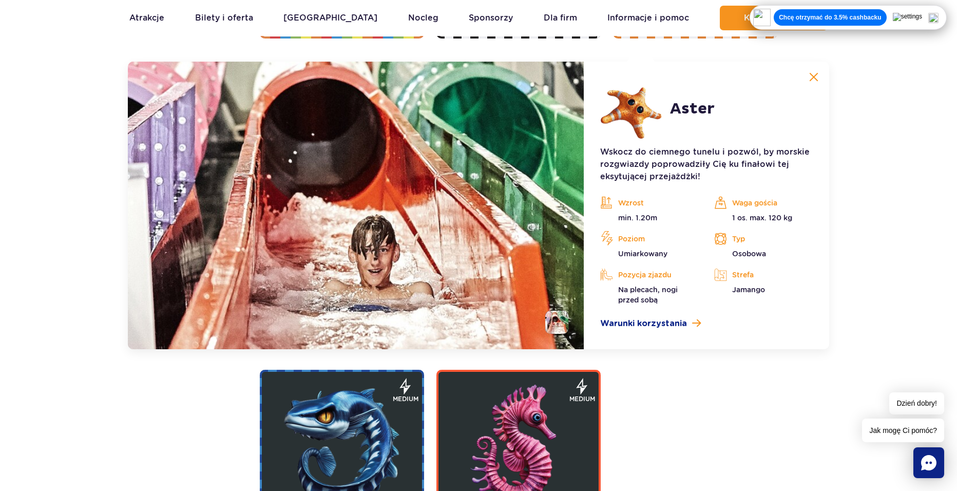
click at [821, 74] on button at bounding box center [813, 77] width 21 height 21
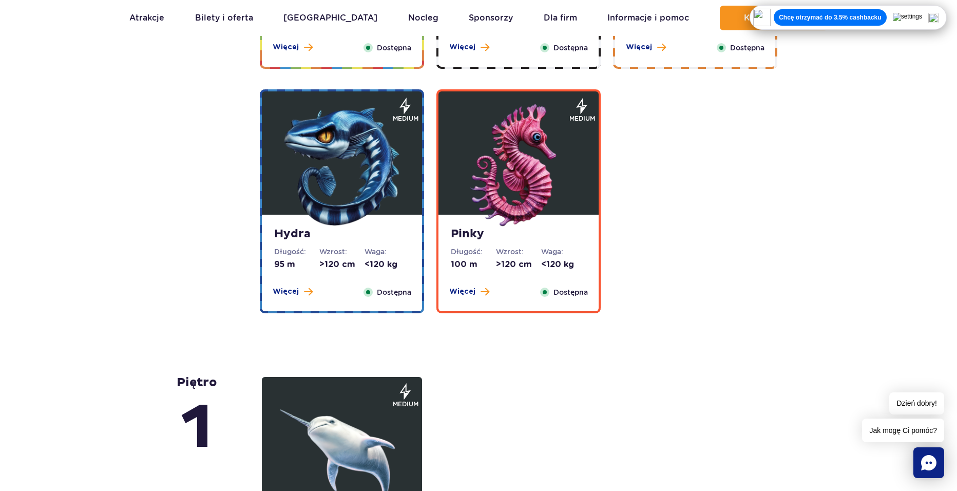
scroll to position [1758, 0]
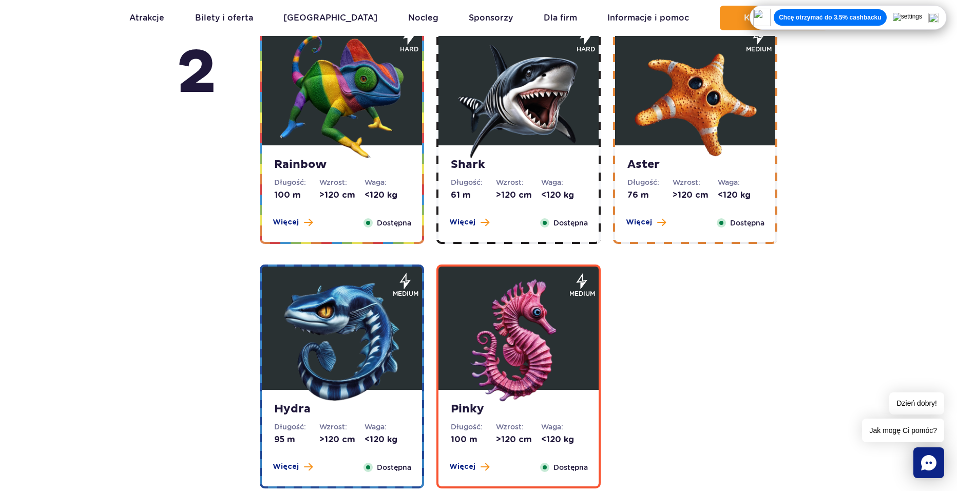
click at [689, 192] on dd ">120 cm" at bounding box center [694, 194] width 45 height 11
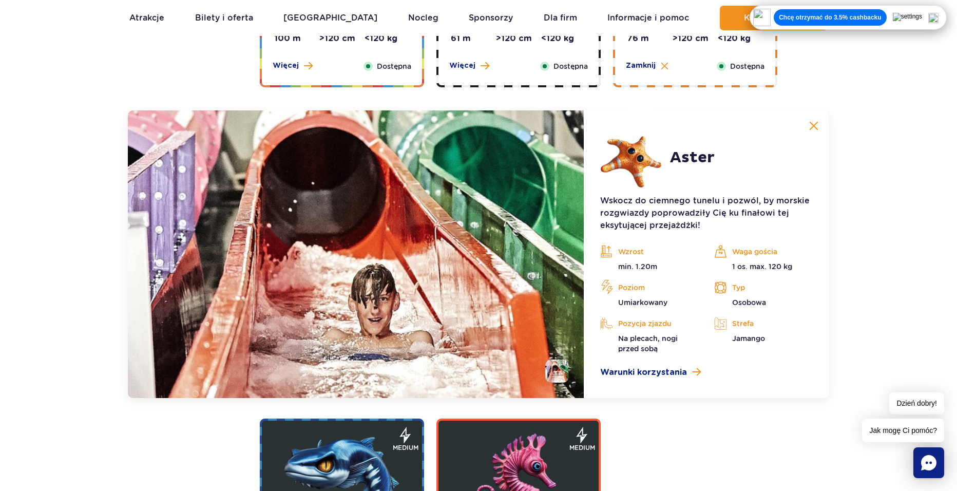
scroll to position [1963, 0]
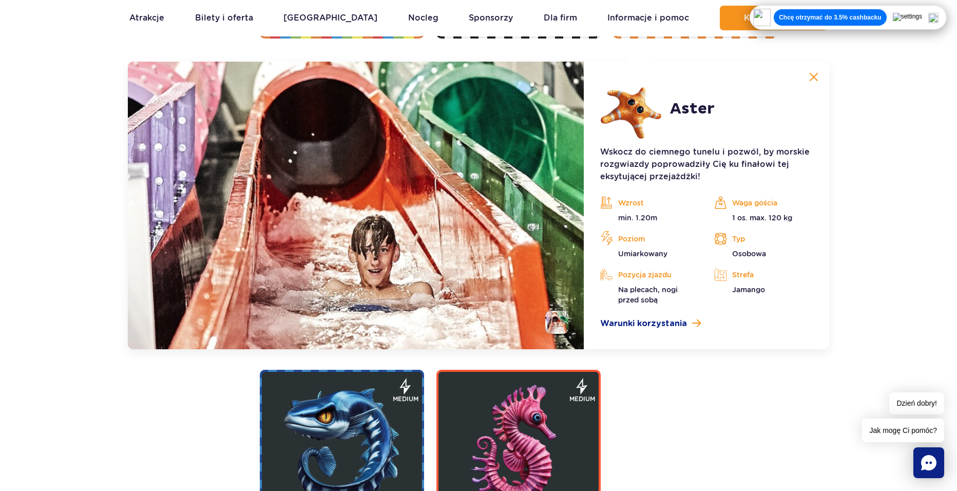
click at [818, 74] on button at bounding box center [813, 77] width 21 height 21
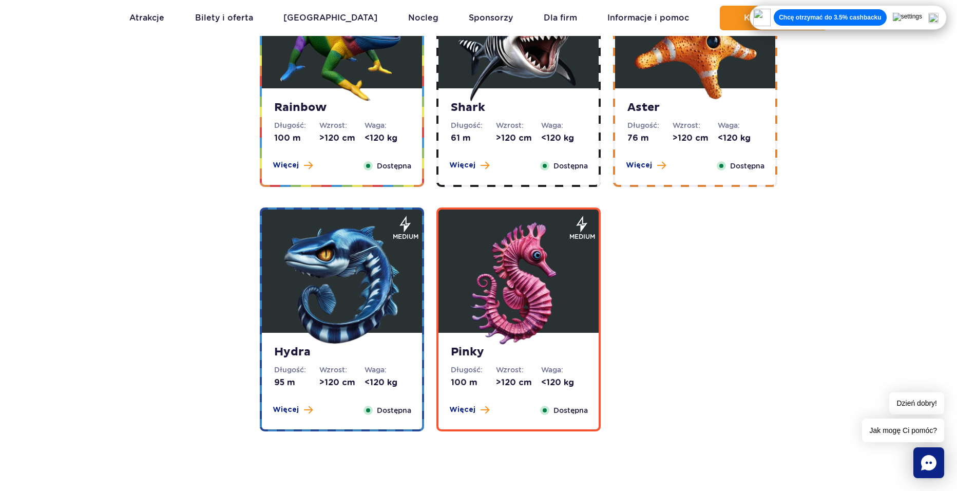
scroll to position [1758, 0]
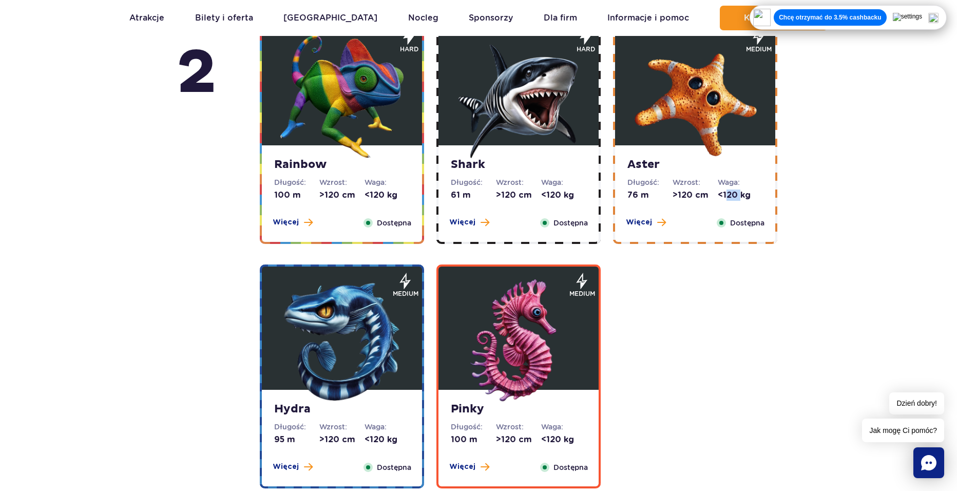
drag, startPoint x: 726, startPoint y: 197, endPoint x: 740, endPoint y: 197, distance: 14.9
click at [740, 197] on dd "<120 kg" at bounding box center [739, 194] width 45 height 11
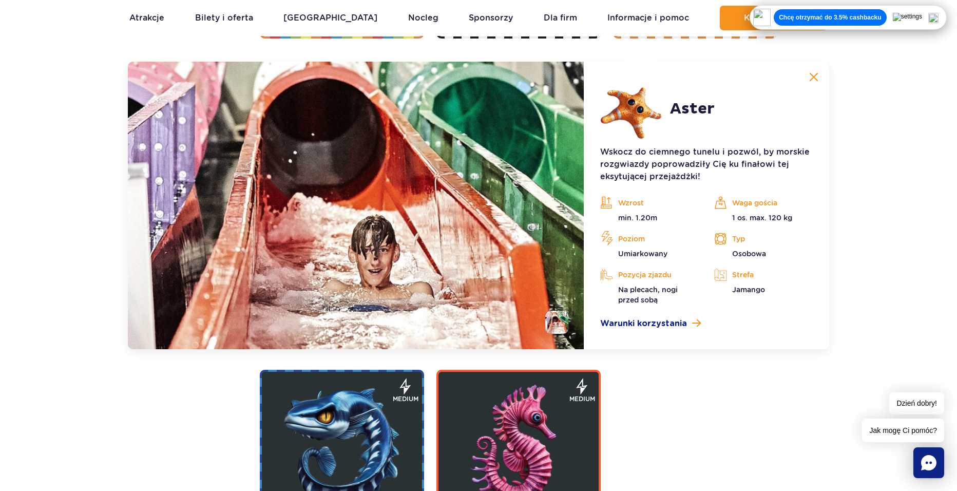
click at [809, 79] on img at bounding box center [813, 76] width 9 height 9
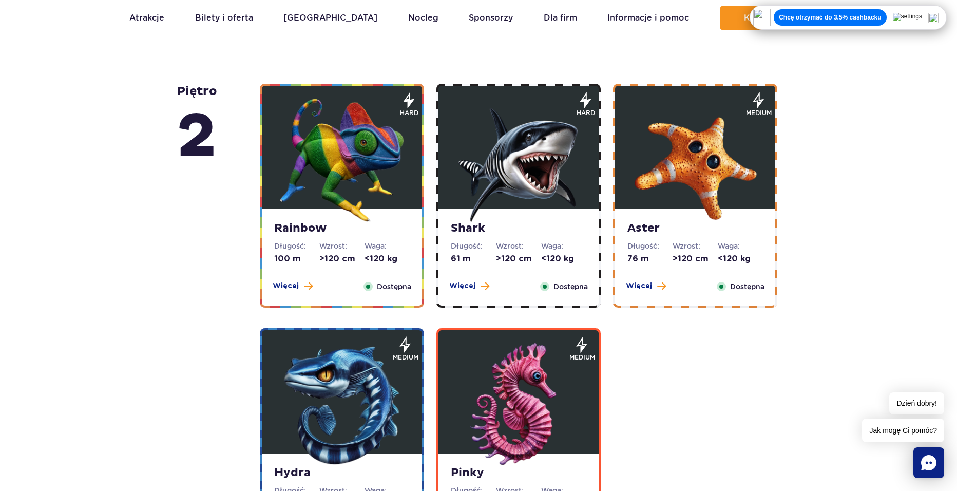
scroll to position [1655, 0]
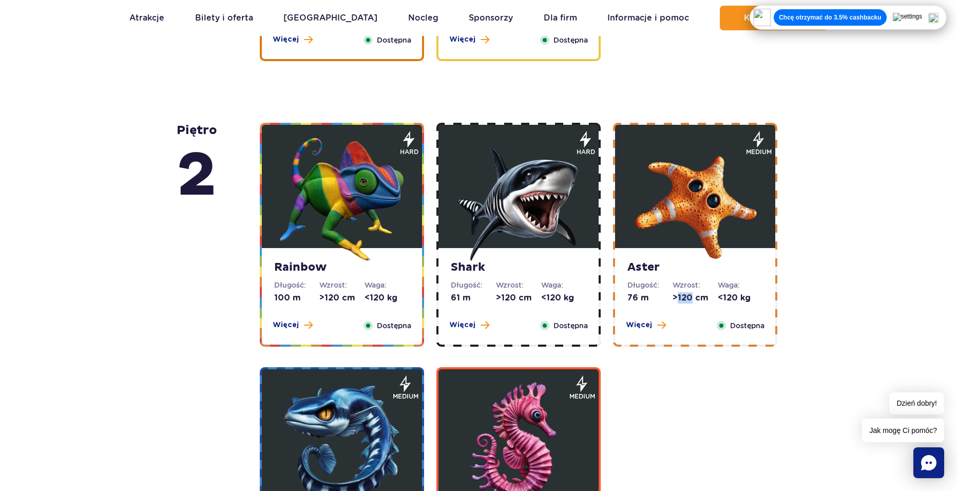
drag, startPoint x: 683, startPoint y: 296, endPoint x: 690, endPoint y: 297, distance: 7.7
click at [690, 297] on dd ">120 cm" at bounding box center [694, 297] width 45 height 11
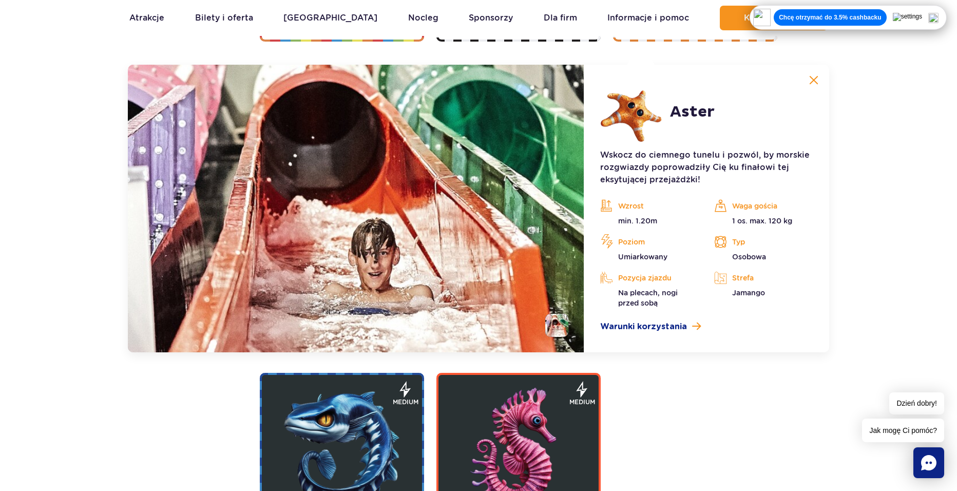
scroll to position [1963, 0]
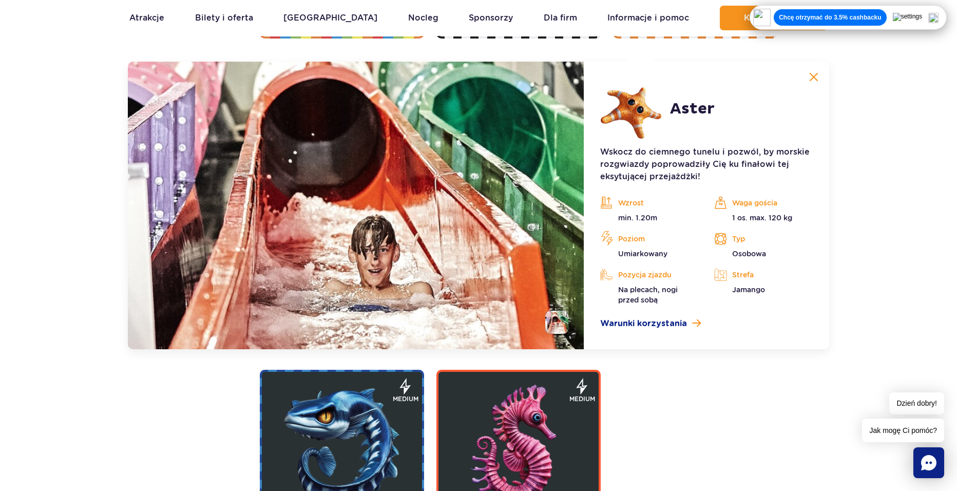
click at [815, 74] on img at bounding box center [813, 76] width 9 height 9
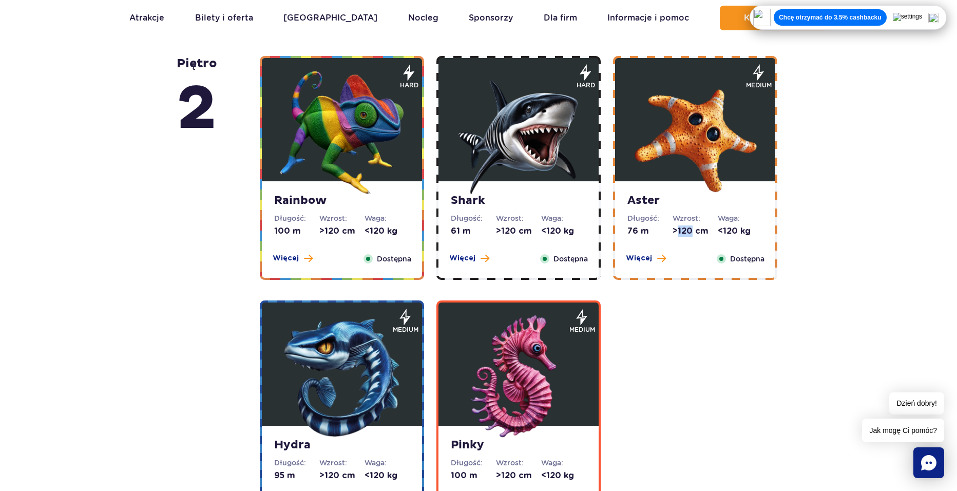
scroll to position [1706, 0]
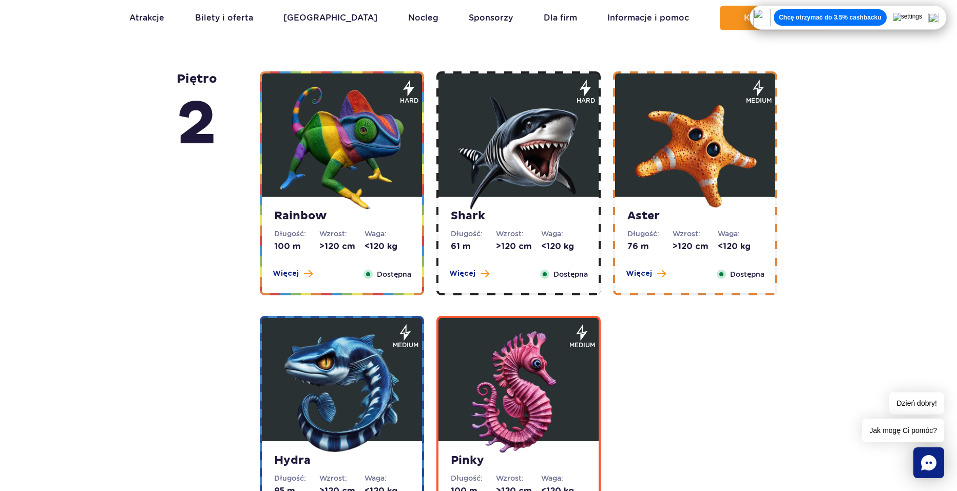
click at [802, 193] on div "piętro 5 Zig Zag Długość: 236 m Wzrost: >140 cm Waga: <180 kg Więcej Zamknij Do…" at bounding box center [478, 20] width 957 height 2180
drag, startPoint x: 680, startPoint y: 241, endPoint x: 691, endPoint y: 243, distance: 11.5
click at [691, 243] on dd ">120 cm" at bounding box center [694, 246] width 45 height 11
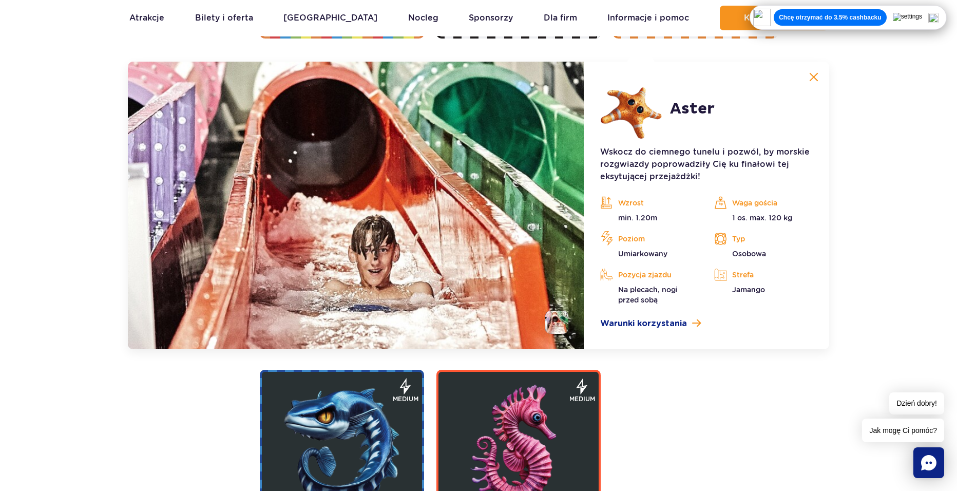
click at [814, 79] on img at bounding box center [813, 76] width 9 height 9
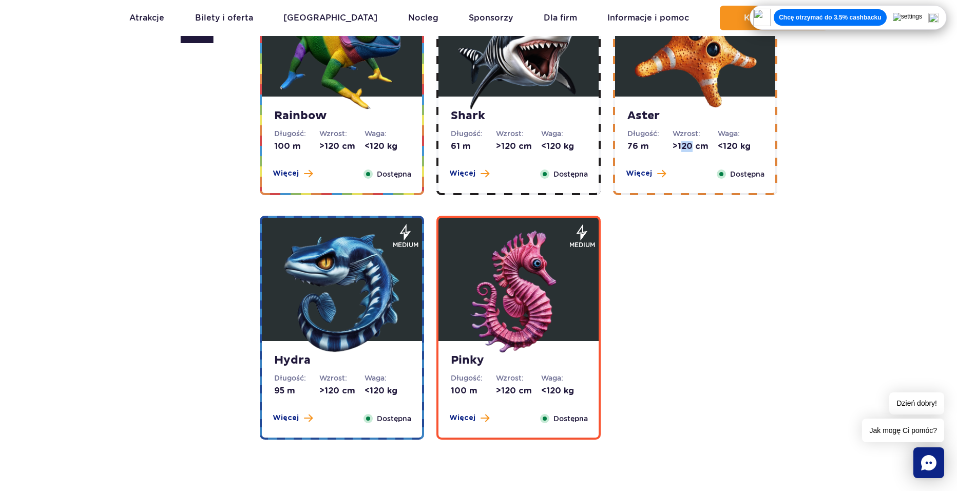
scroll to position [1758, 0]
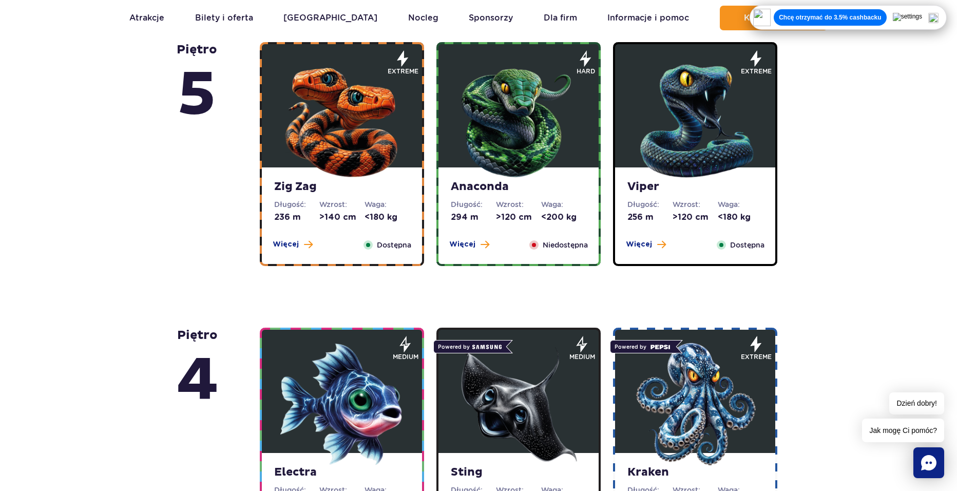
scroll to position [629, 0]
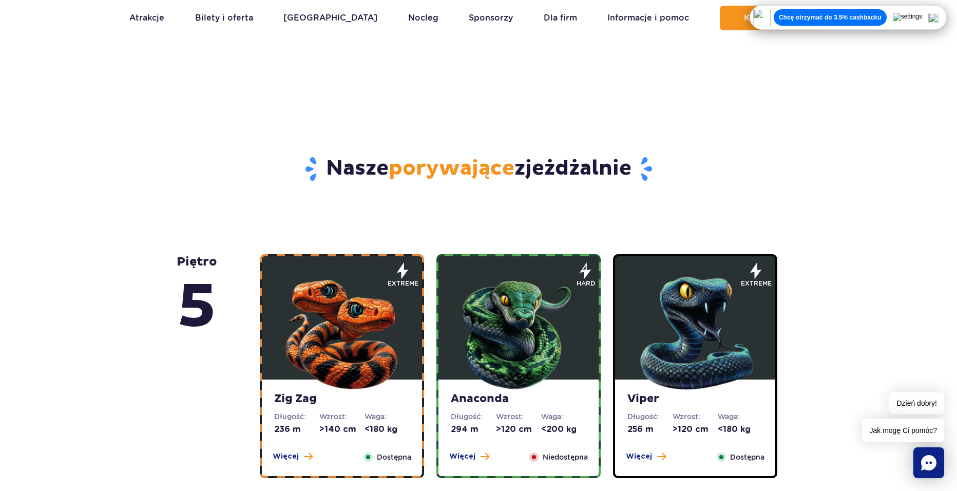
click at [568, 340] on img at bounding box center [518, 330] width 123 height 123
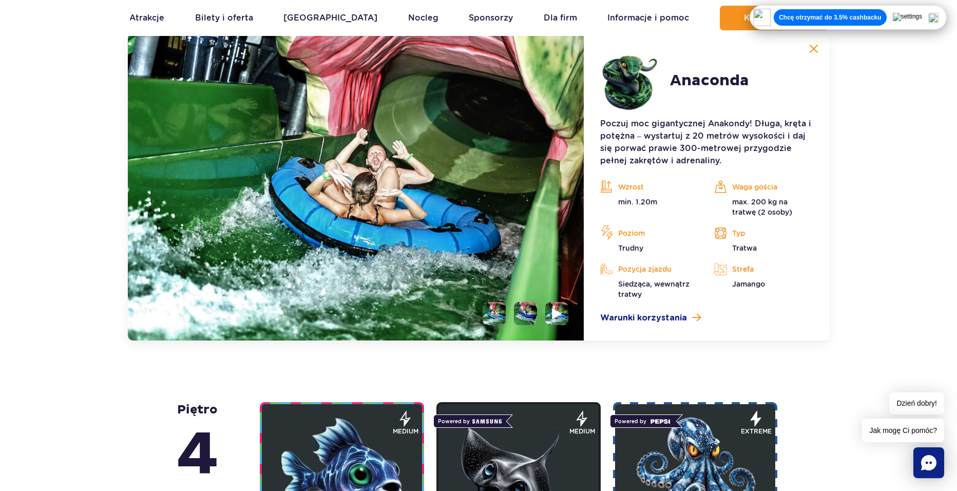
scroll to position [760, 0]
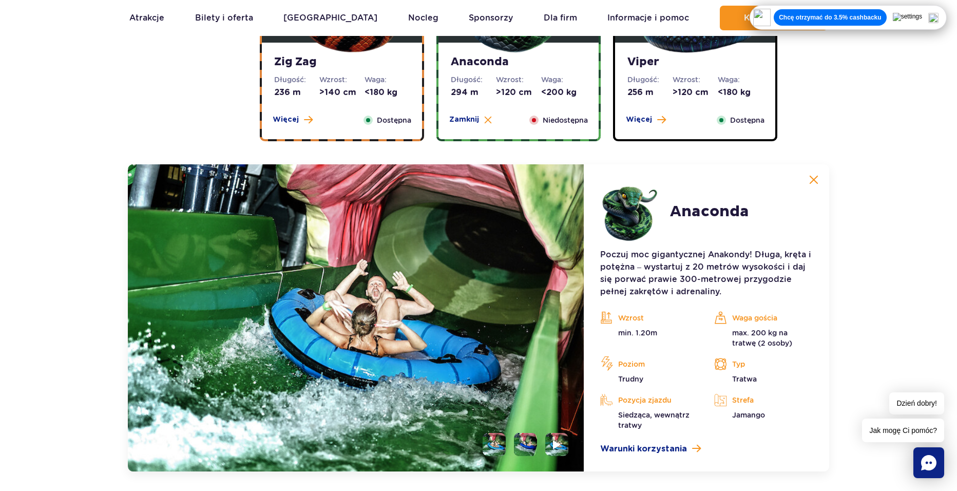
click at [528, 62] on strong "Anaconda" at bounding box center [518, 62] width 135 height 14
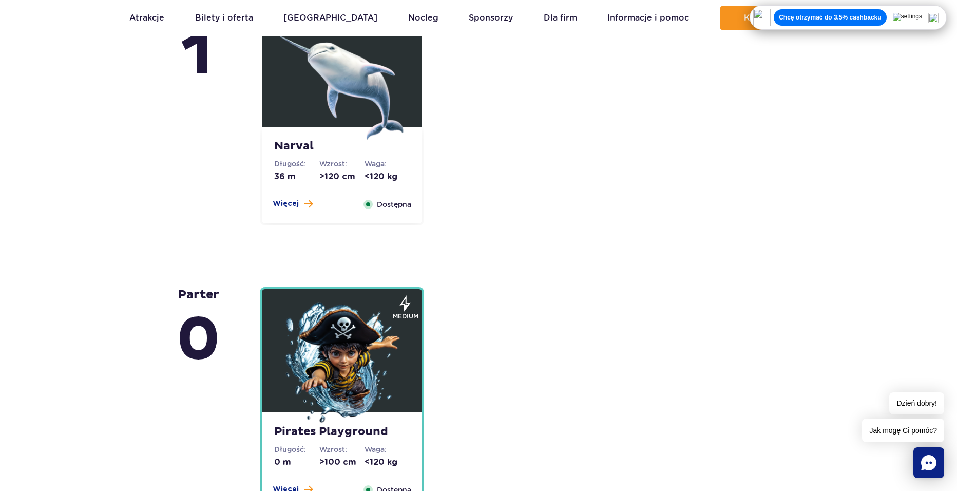
scroll to position [2351, 0]
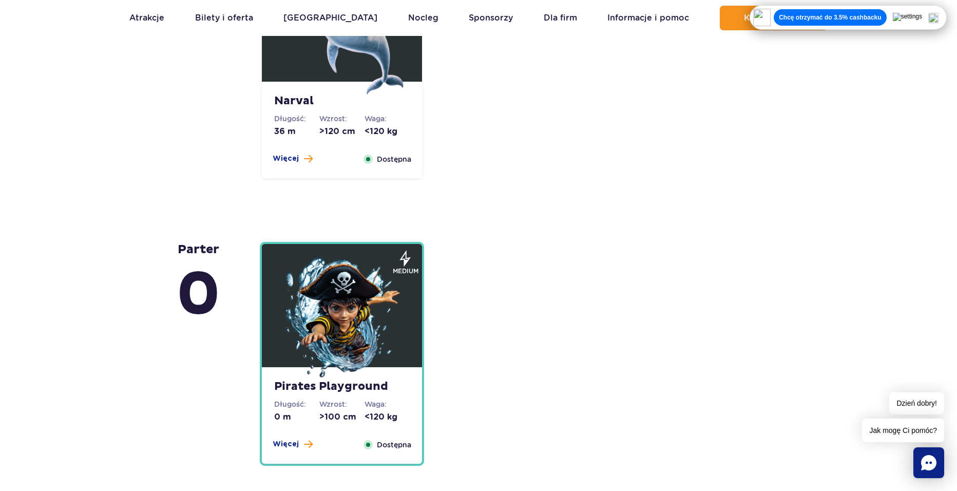
click at [341, 104] on strong "Narval" at bounding box center [341, 101] width 135 height 14
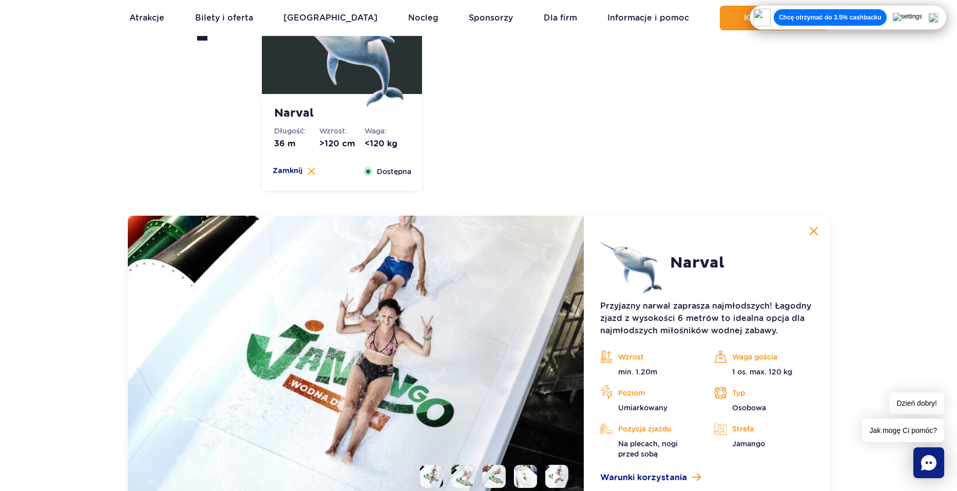
click at [346, 137] on dl "Wzrost: >120 cm" at bounding box center [341, 138] width 45 height 24
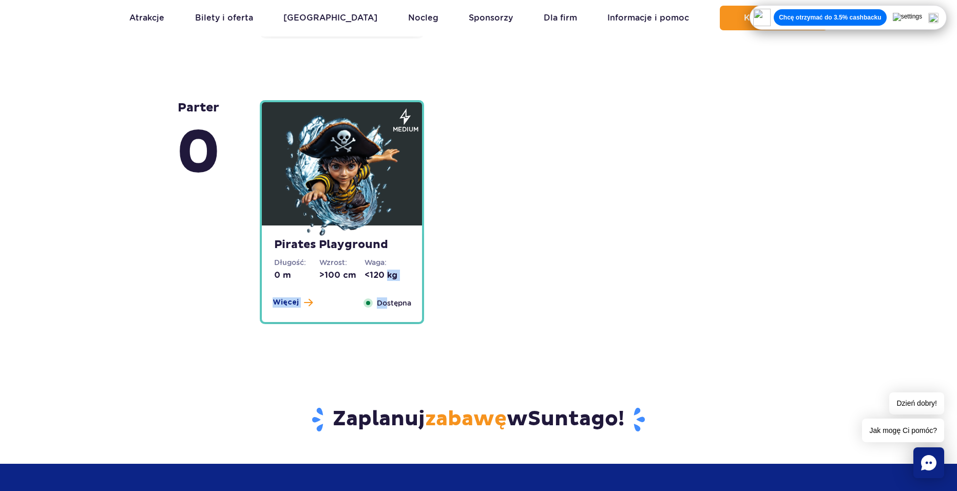
click at [388, 288] on div "Pirates Playground Długość: 0 m Wzrost: >100 cm Waga: <120 kg Więcej Zamknij Do…" at bounding box center [342, 273] width 160 height 96
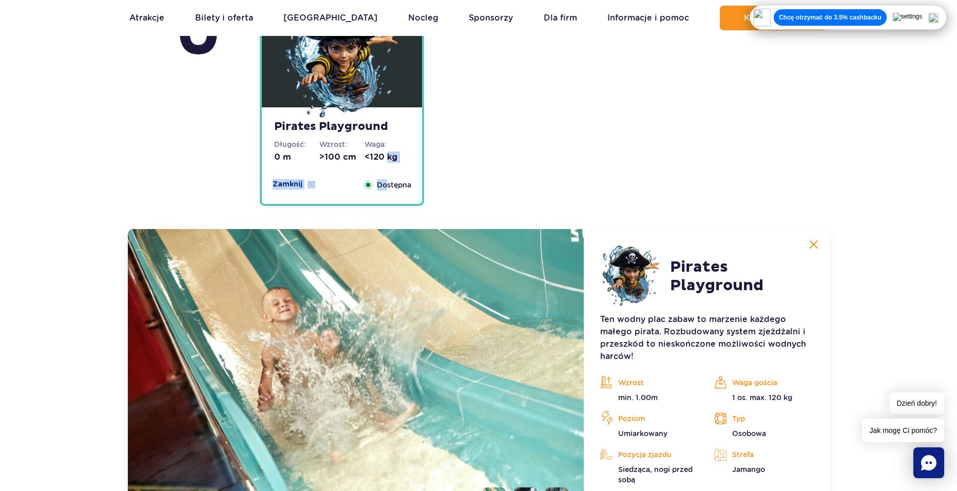
scroll to position [2572, 0]
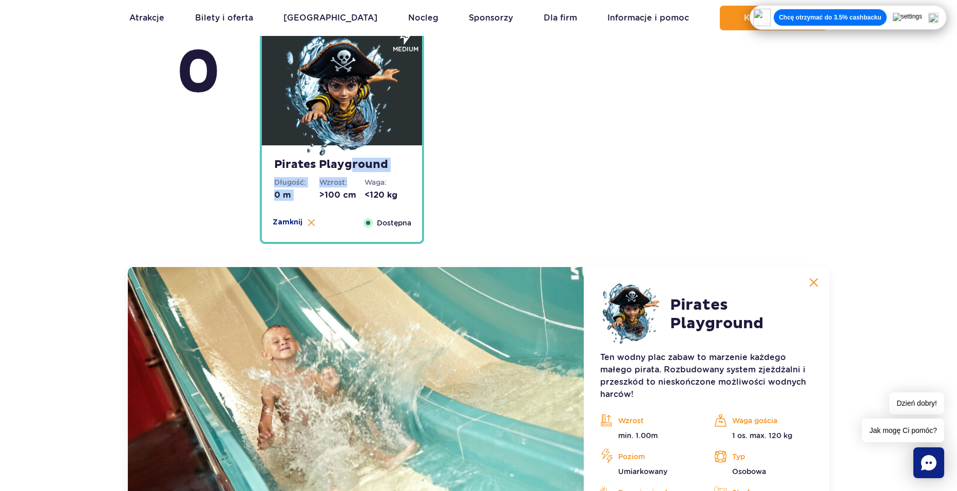
drag, startPoint x: 352, startPoint y: 174, endPoint x: 401, endPoint y: 170, distance: 48.9
click at [352, 174] on div "Pirates Playground Długość: 0 m Wzrost: >100 cm Waga: <120 kg Więcej Zamknij Do…" at bounding box center [342, 193] width 160 height 96
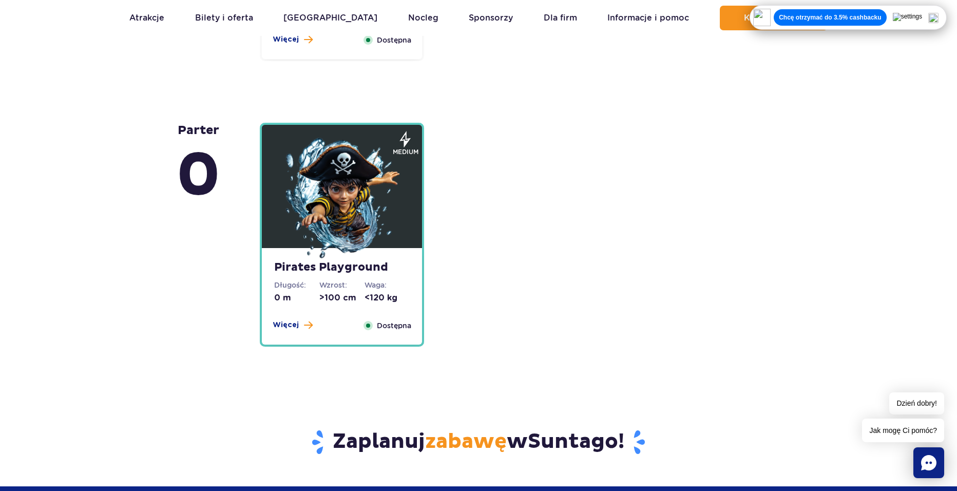
click at [550, 235] on div "Pirates Playground Długość: 0 m Wzrost: >100 cm Waga: <120 kg Więcej Zamknij Do…" at bounding box center [520, 235] width 533 height 224
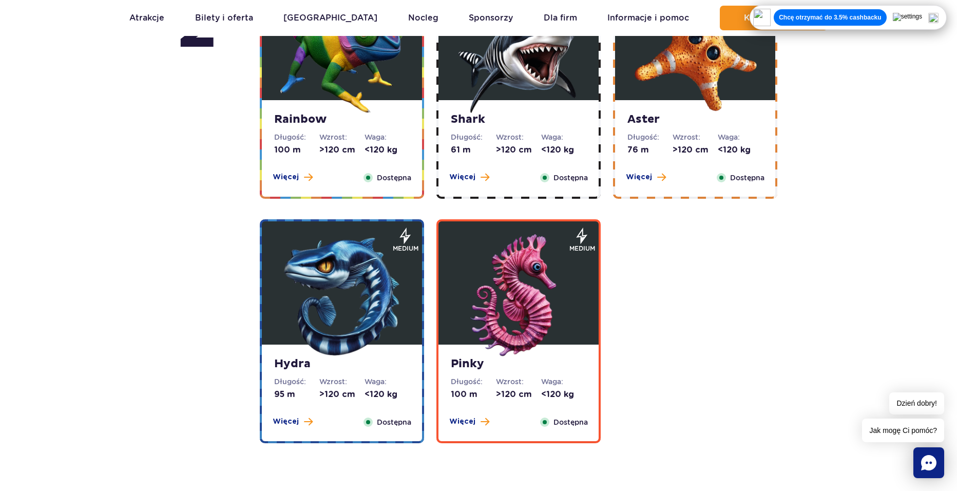
click at [533, 305] on img at bounding box center [518, 295] width 123 height 123
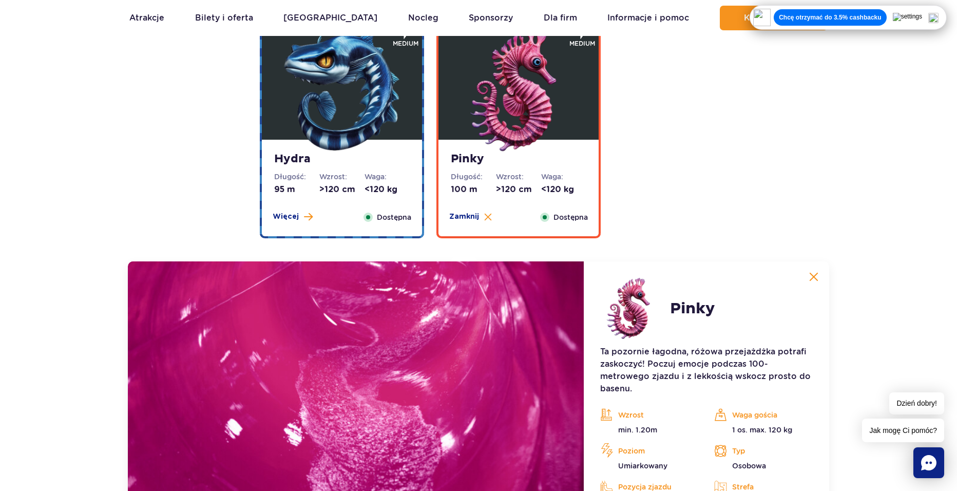
scroll to position [1970, 0]
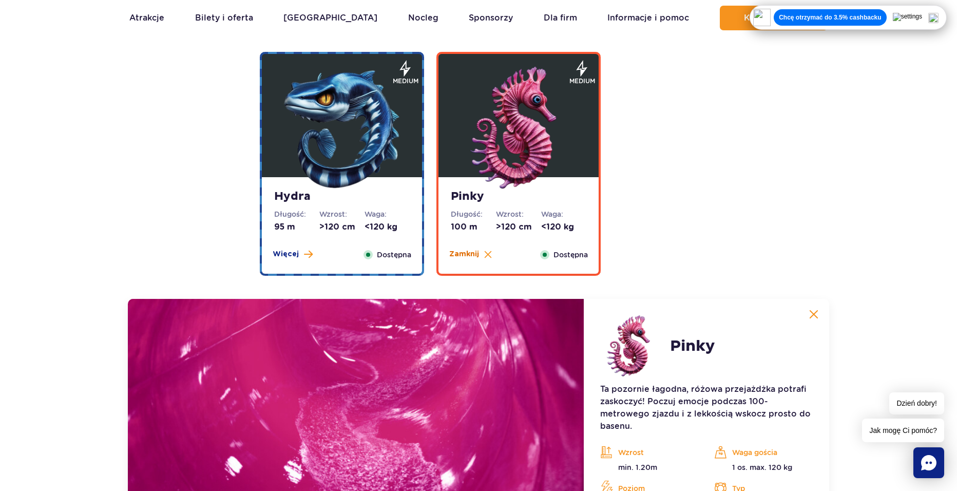
click at [484, 255] on img at bounding box center [488, 254] width 8 height 8
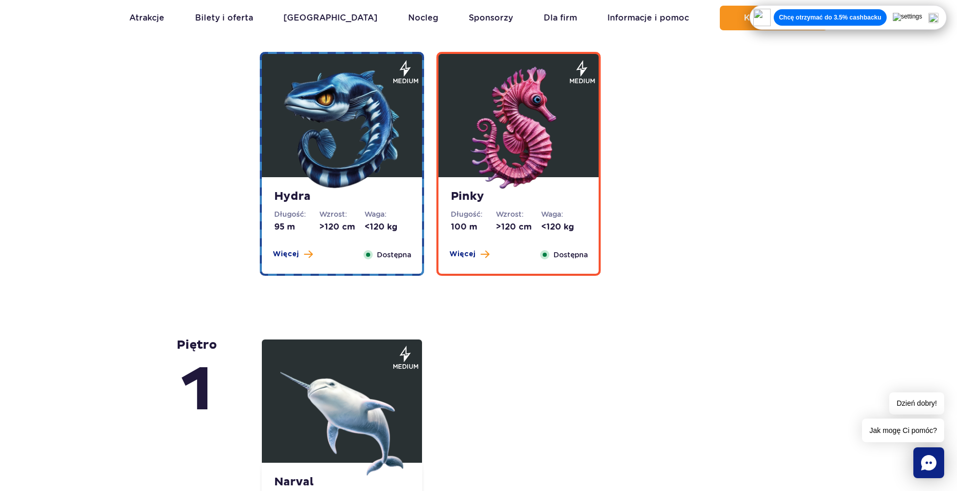
click at [345, 252] on div "Więcej Zamknij Dostępna" at bounding box center [341, 254] width 151 height 11
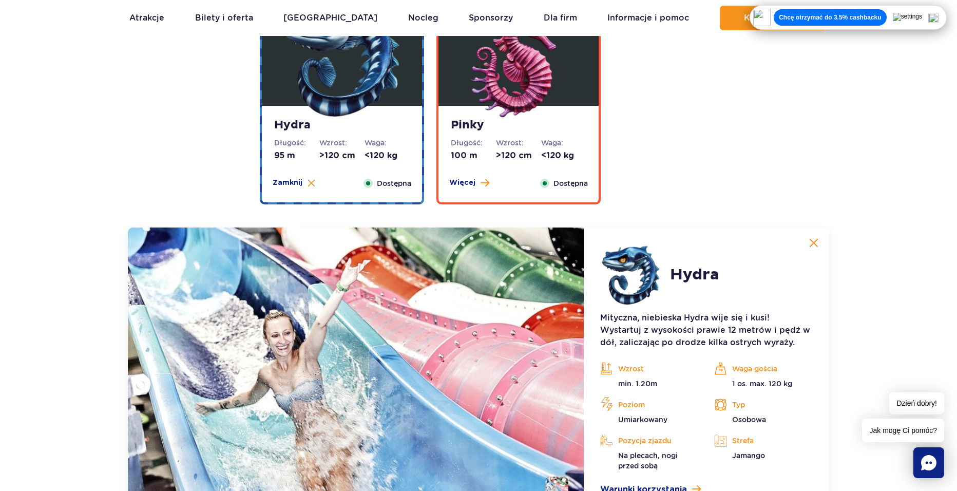
scroll to position [2002, 0]
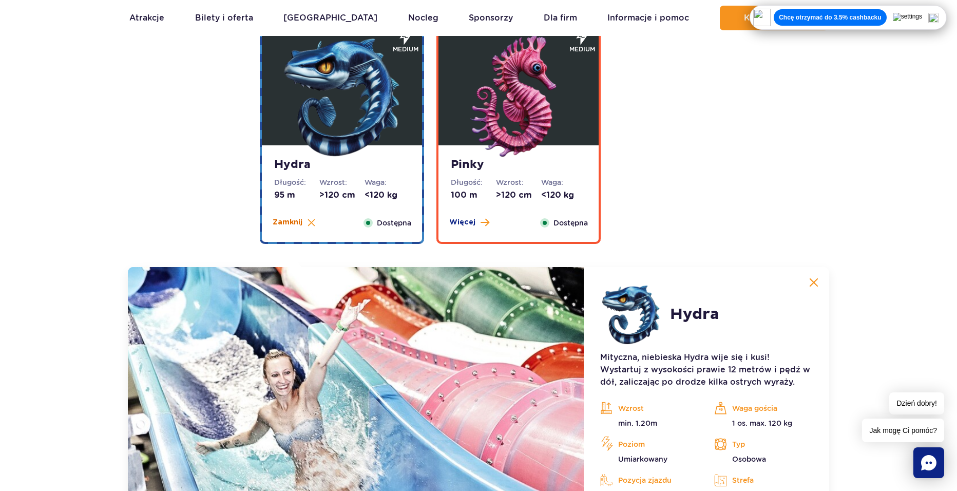
click at [314, 223] on img at bounding box center [311, 223] width 8 height 8
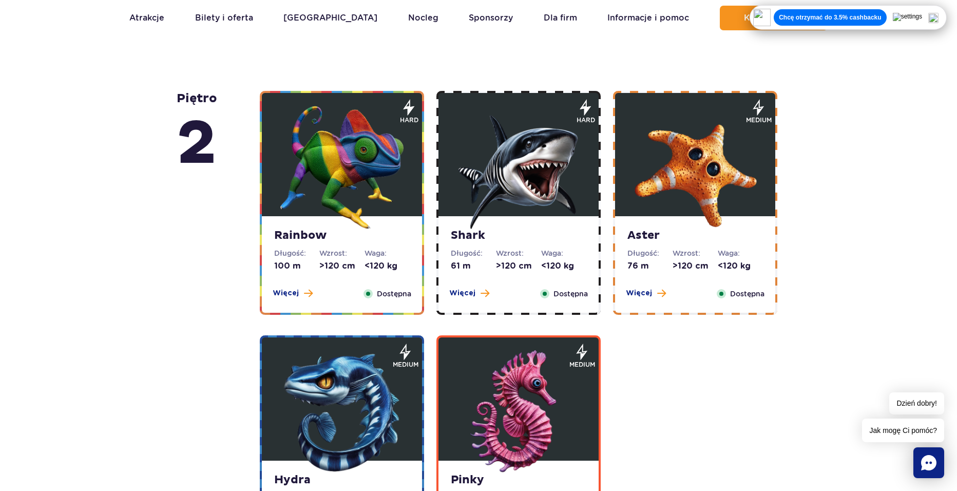
scroll to position [1694, 0]
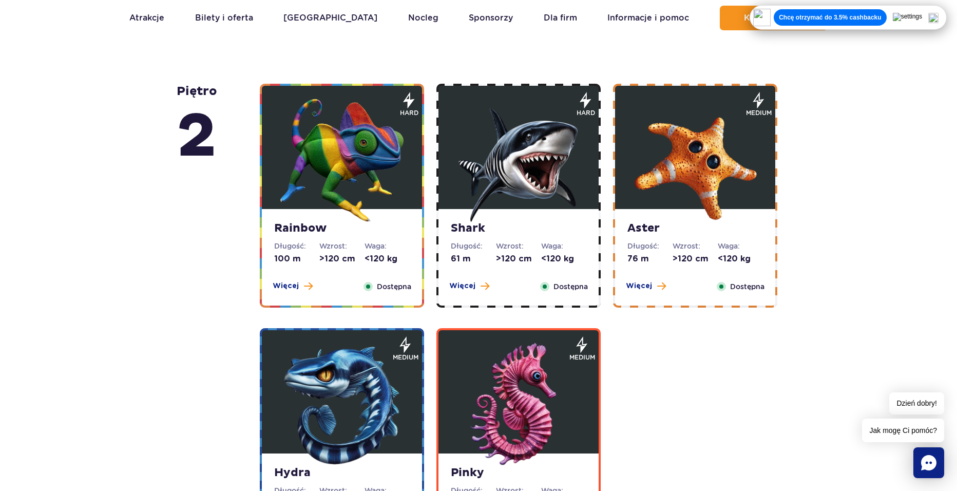
click at [707, 167] on img at bounding box center [694, 160] width 123 height 123
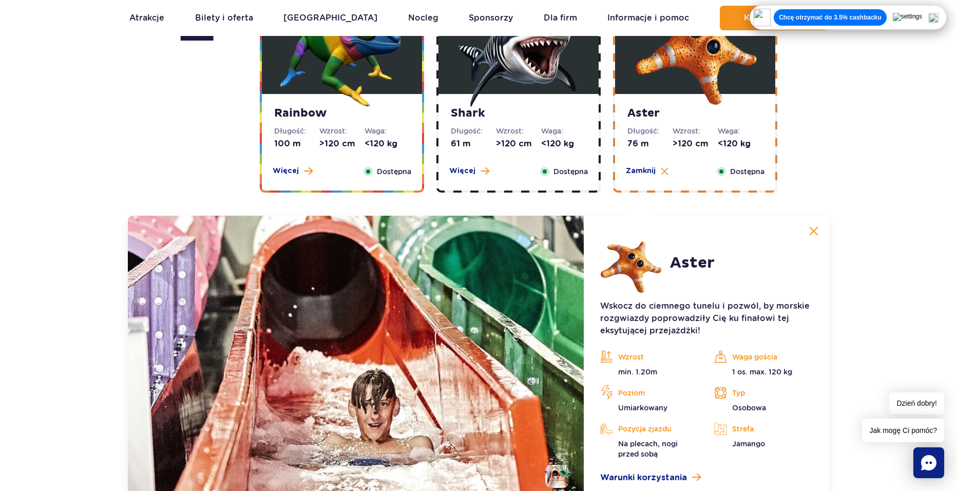
click at [489, 78] on img at bounding box center [518, 45] width 123 height 123
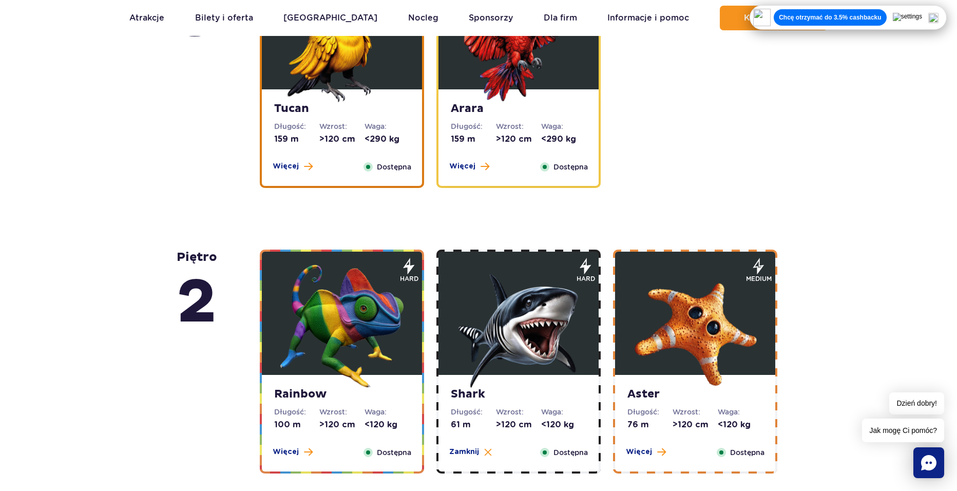
click at [375, 314] on img at bounding box center [341, 325] width 123 height 123
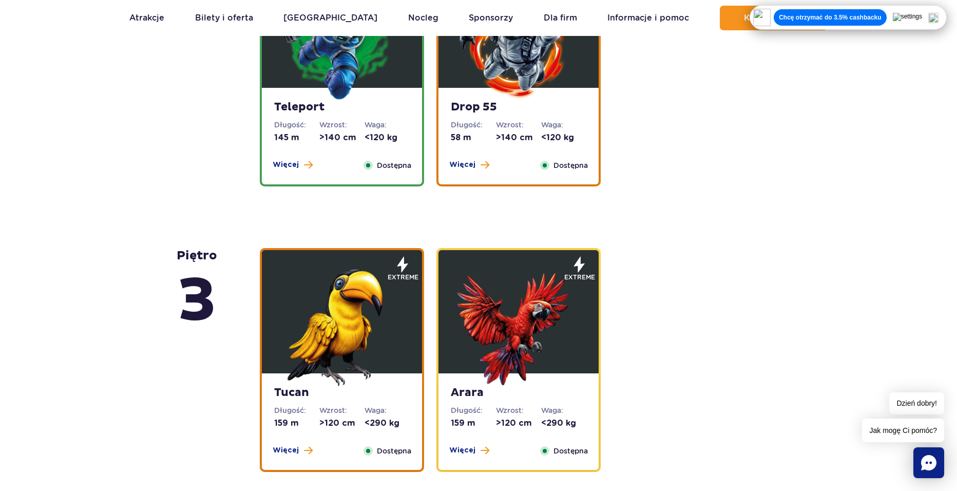
click at [539, 302] on img at bounding box center [518, 324] width 123 height 123
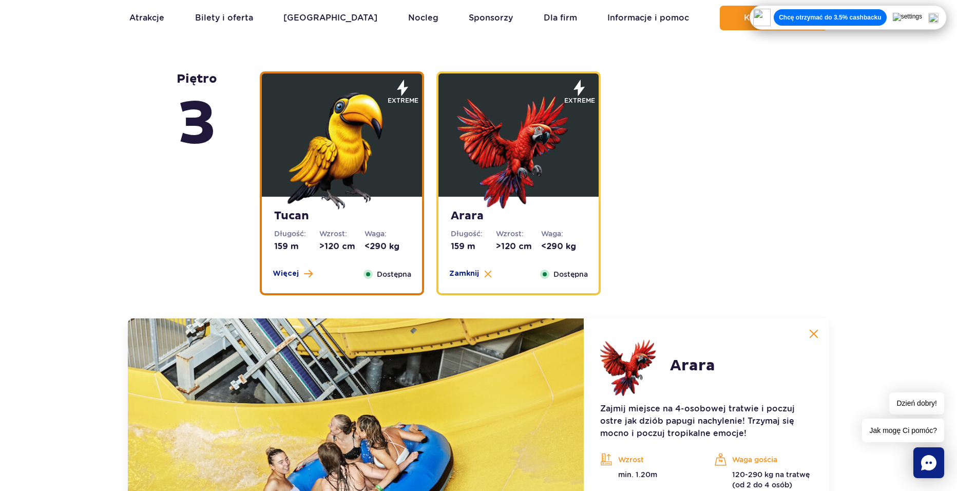
click at [376, 192] on img at bounding box center [341, 147] width 123 height 123
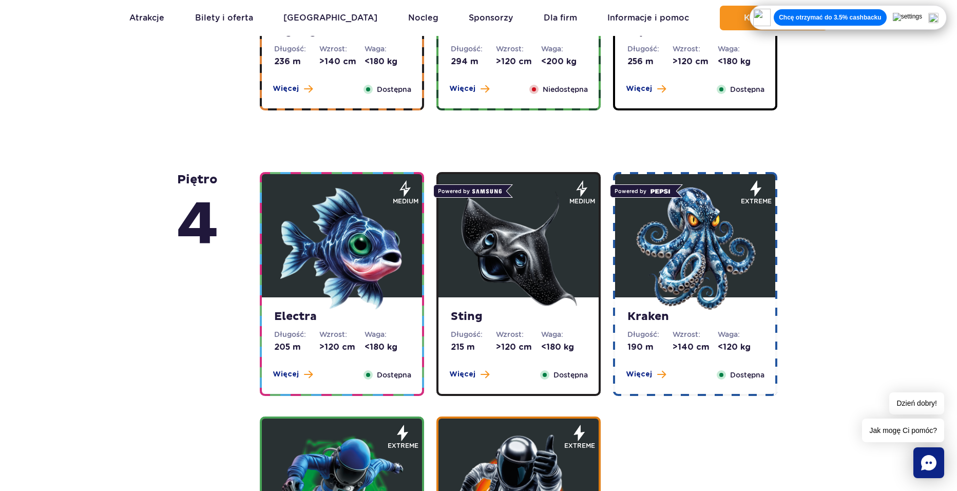
scroll to position [903, 0]
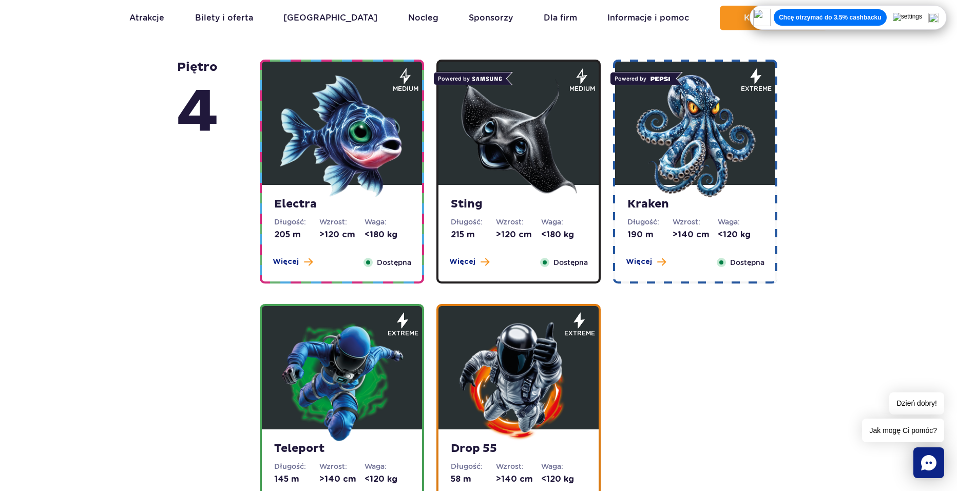
drag, startPoint x: 356, startPoint y: 357, endPoint x: 391, endPoint y: 359, distance: 35.0
click at [356, 357] on img at bounding box center [341, 380] width 123 height 123
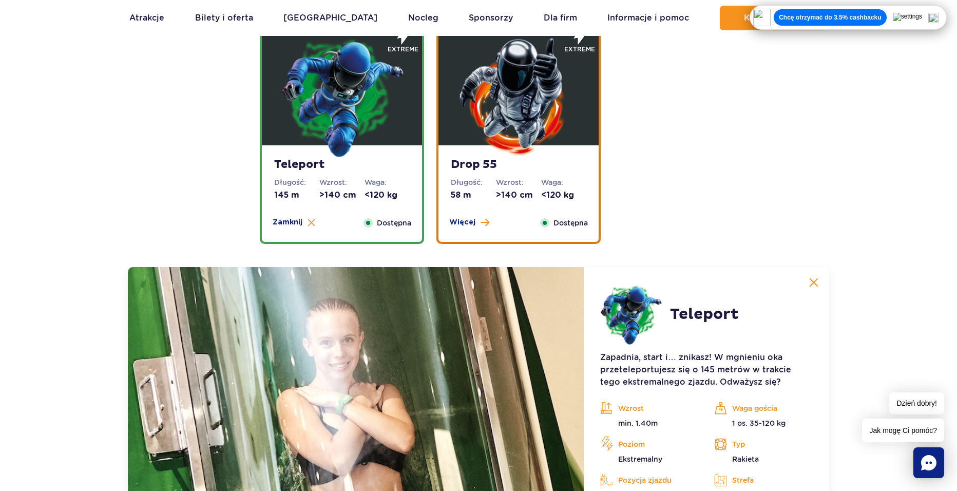
click at [344, 131] on img at bounding box center [341, 96] width 123 height 123
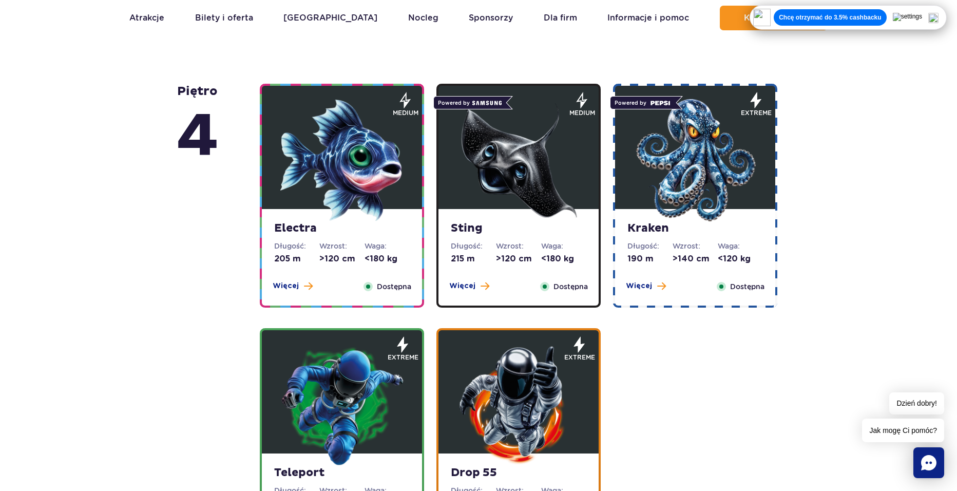
click at [700, 160] on img at bounding box center [694, 160] width 123 height 123
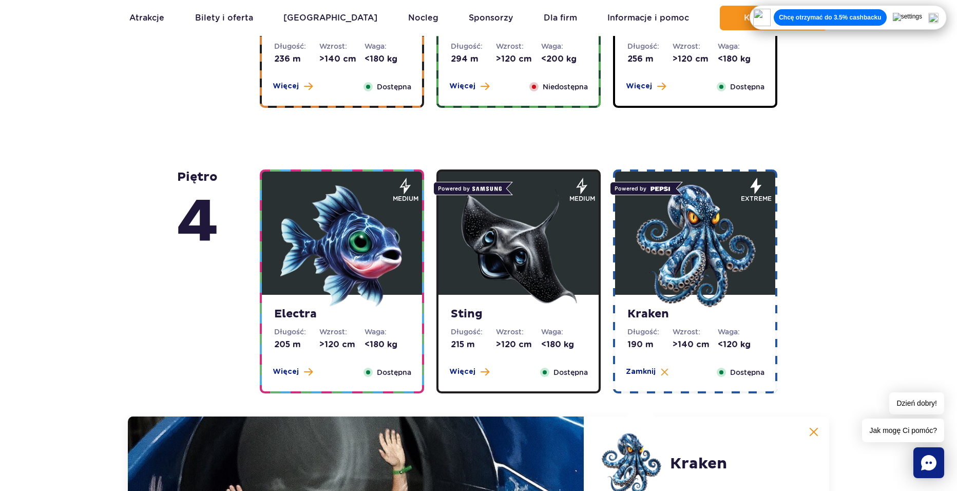
scroll to position [789, 0]
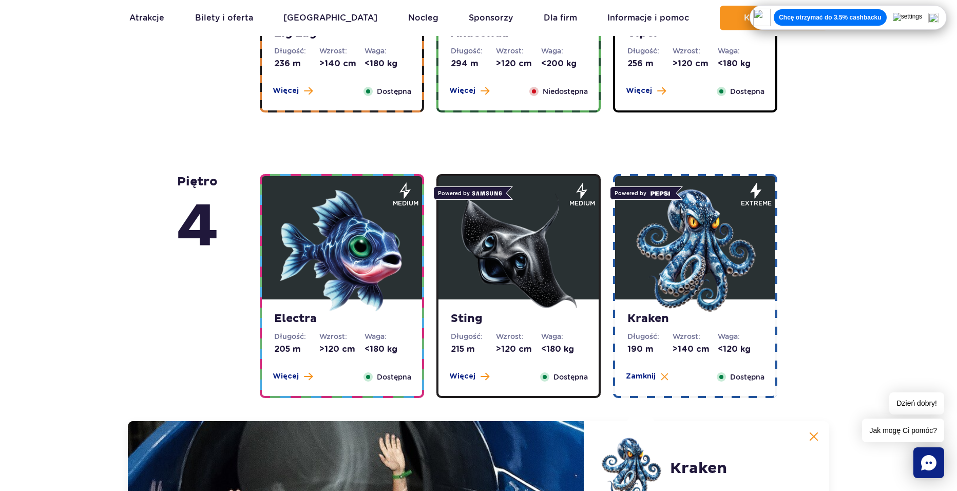
click at [501, 261] on img at bounding box center [518, 250] width 123 height 123
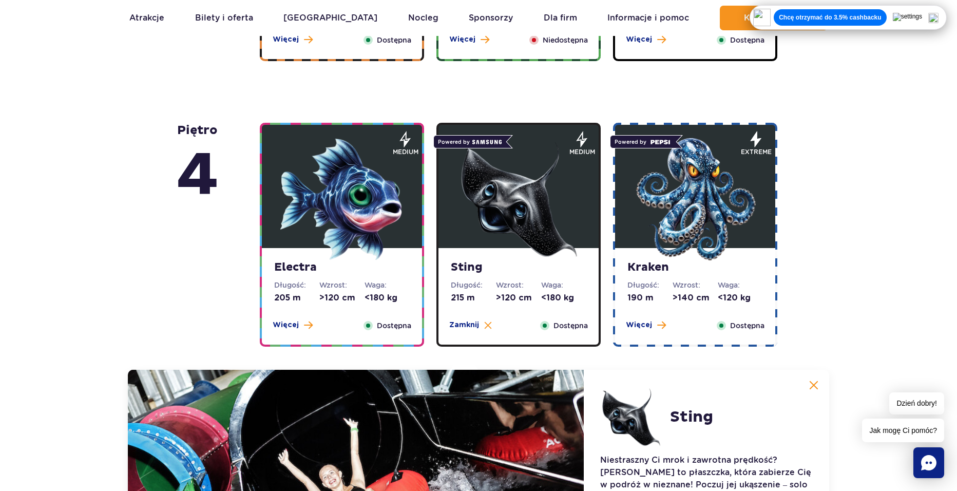
click at [349, 218] on img at bounding box center [341, 199] width 123 height 123
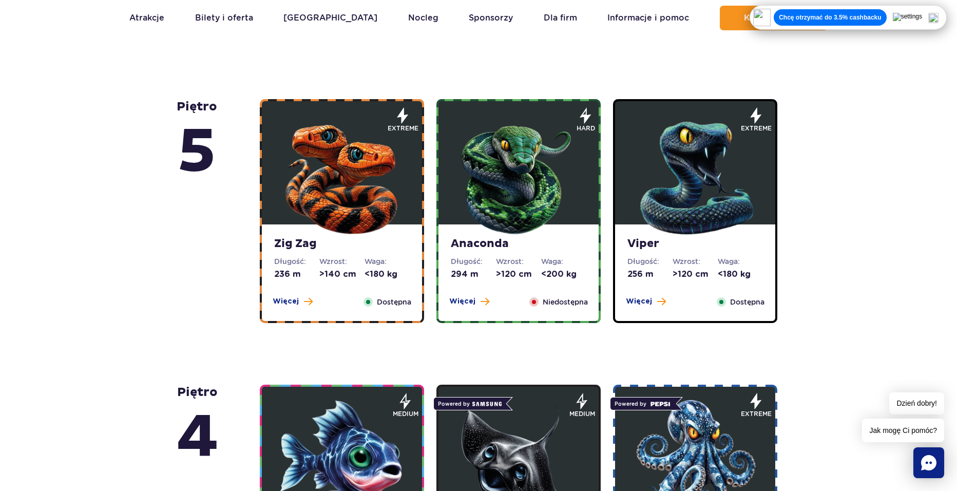
scroll to position [567, 0]
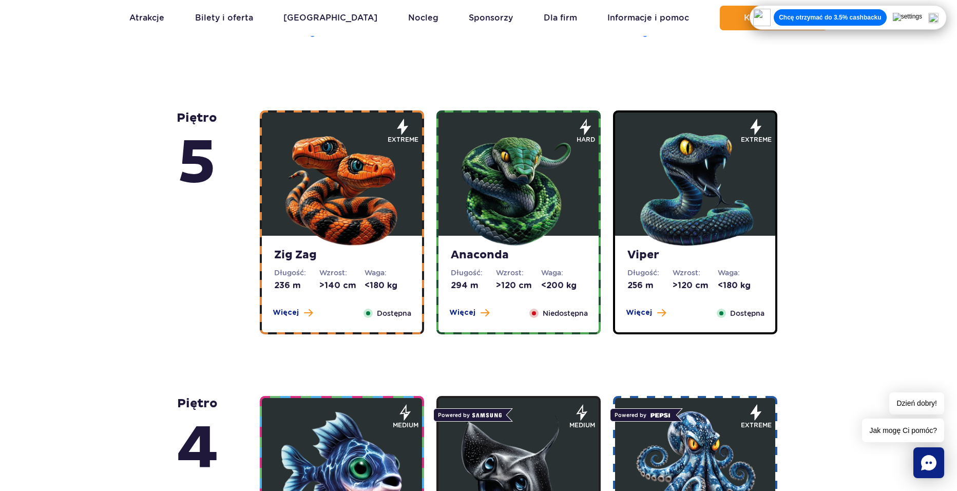
click at [728, 206] on img at bounding box center [694, 186] width 123 height 123
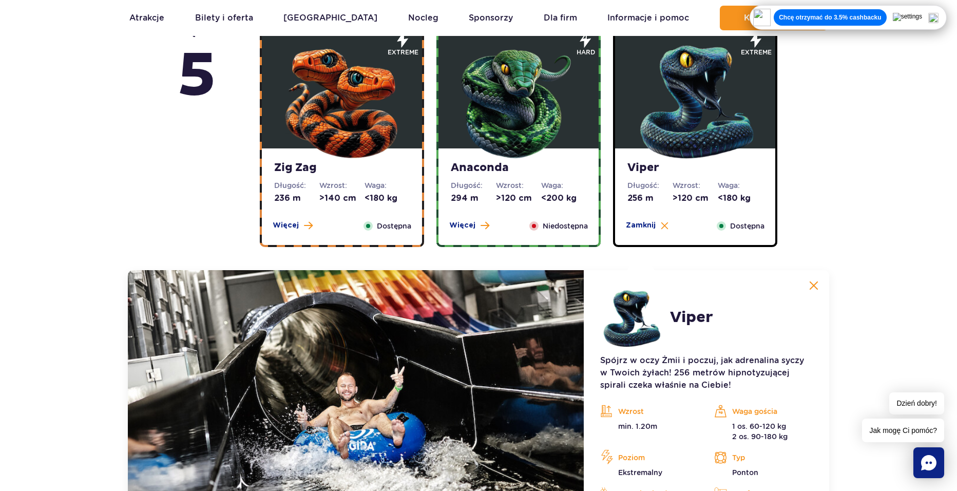
scroll to position [679, 0]
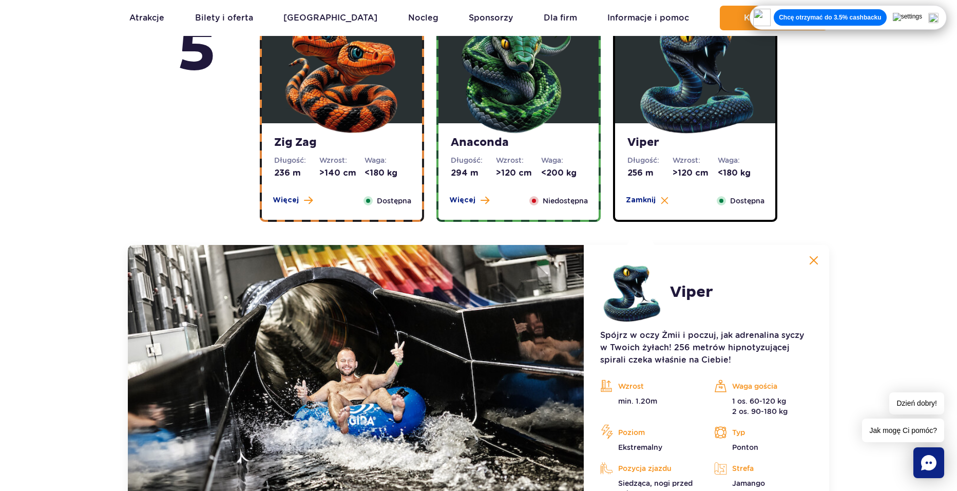
click at [514, 137] on strong "Anaconda" at bounding box center [518, 142] width 135 height 14
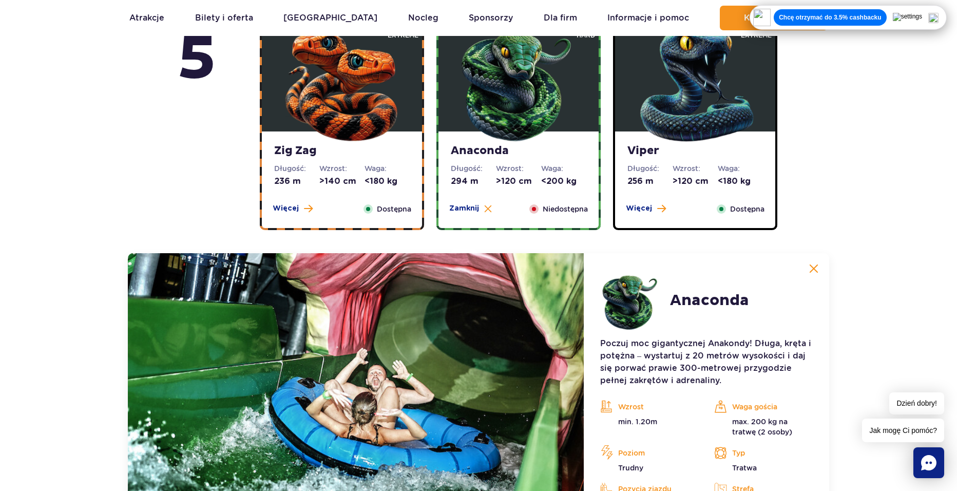
scroll to position [606, 0]
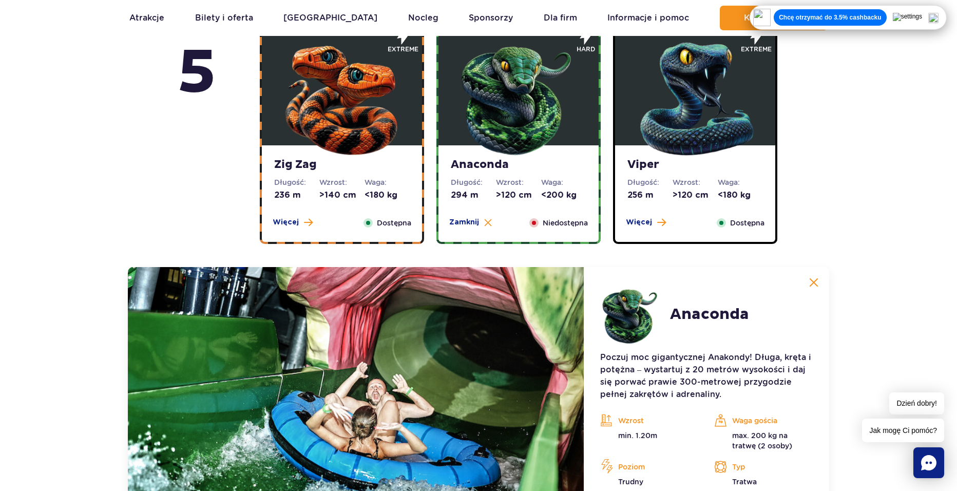
click at [364, 147] on img at bounding box center [341, 96] width 123 height 123
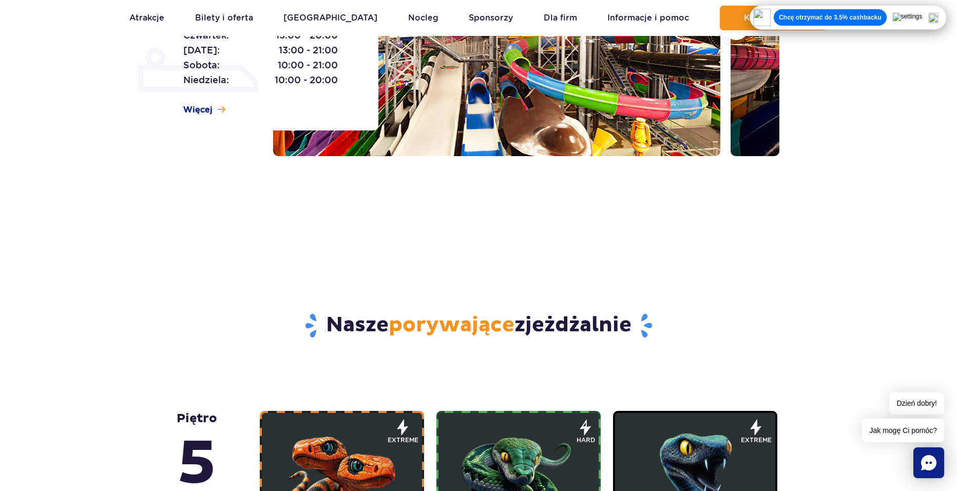
scroll to position [93, 0]
